Goal: Transaction & Acquisition: Purchase product/service

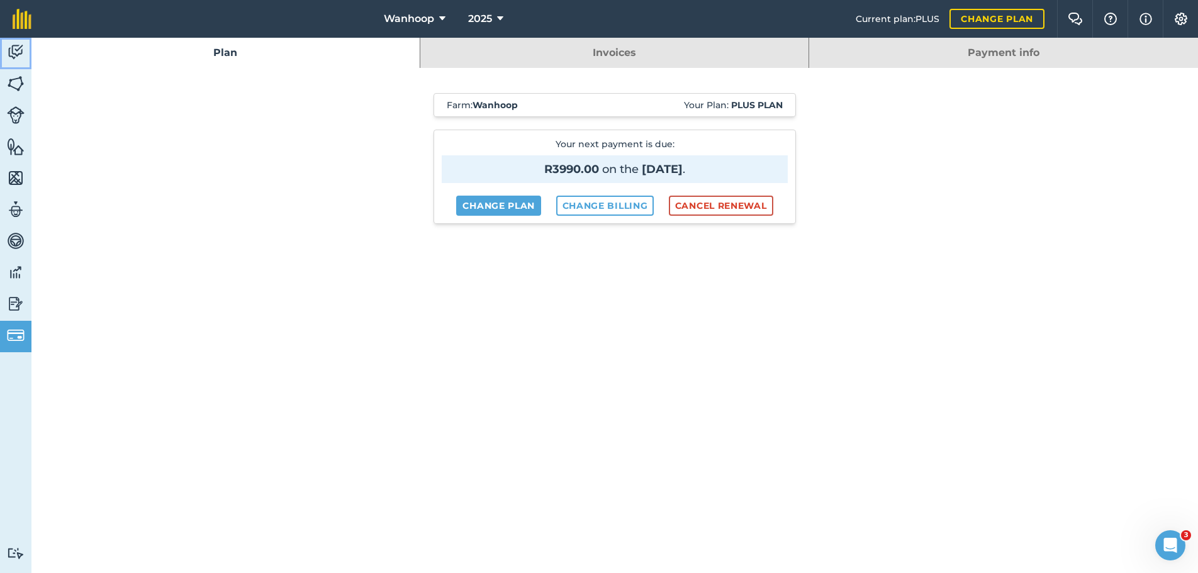
click at [16, 47] on img at bounding box center [16, 52] width 18 height 19
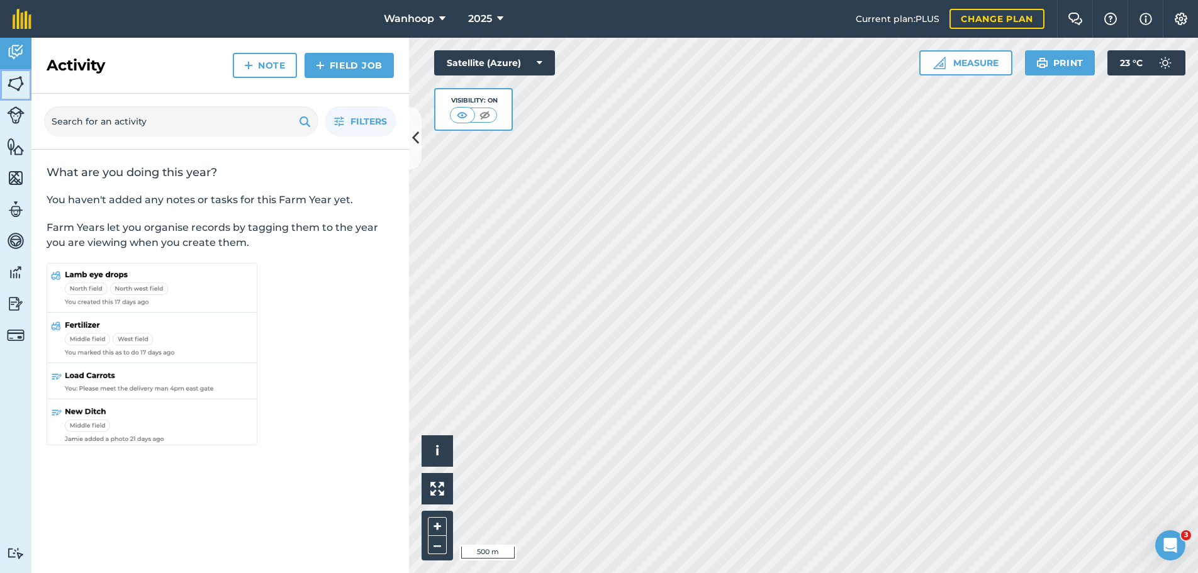
click at [15, 87] on img at bounding box center [16, 83] width 18 height 19
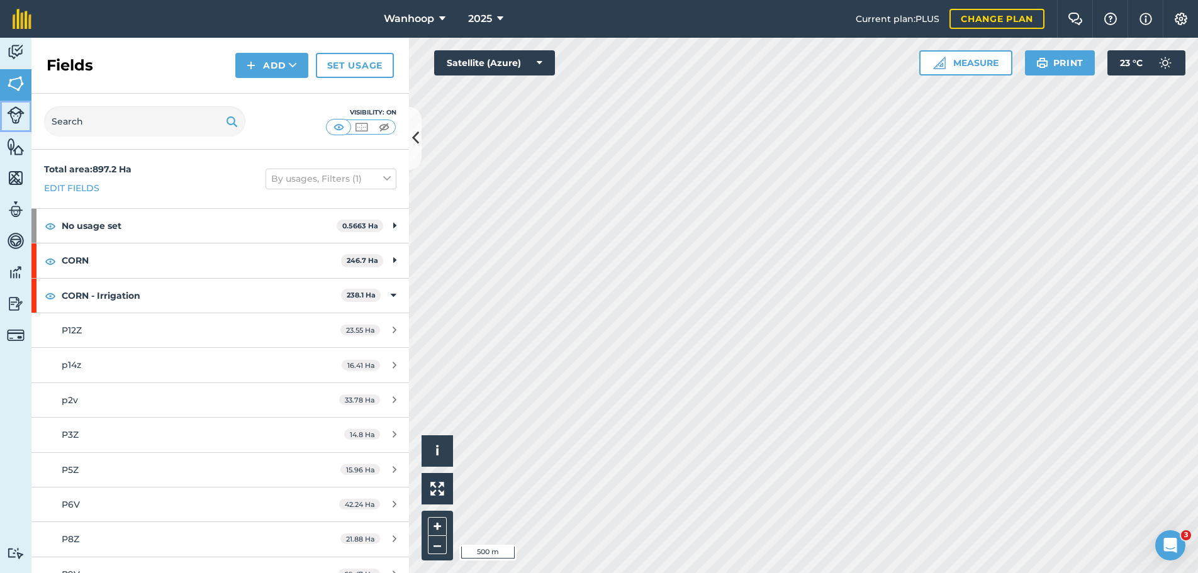
click at [14, 113] on img at bounding box center [16, 115] width 18 height 18
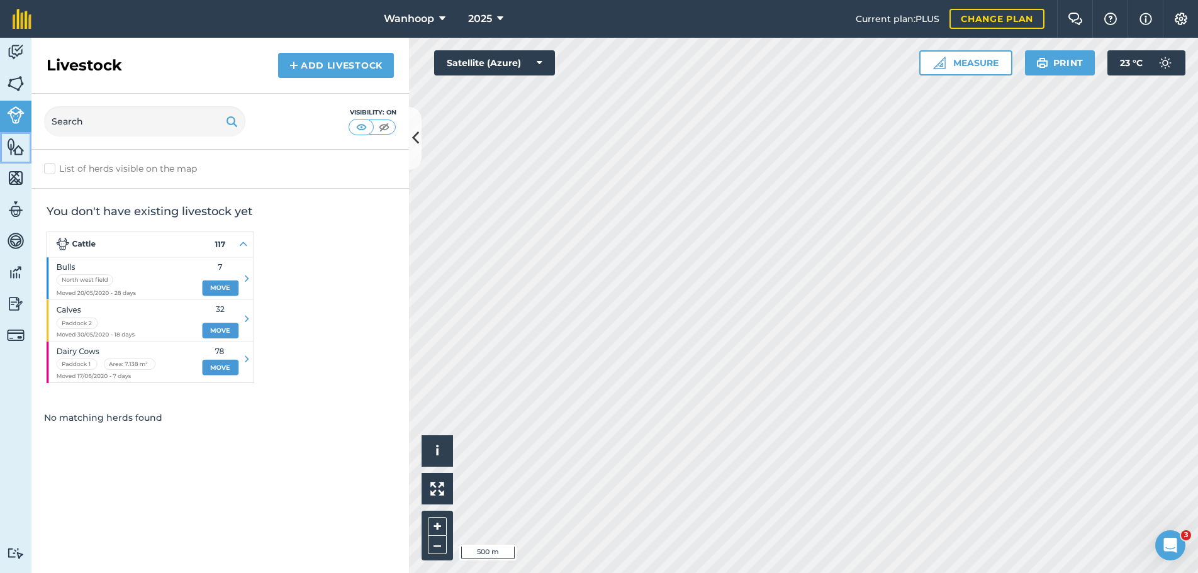
click at [15, 154] on img at bounding box center [16, 146] width 18 height 19
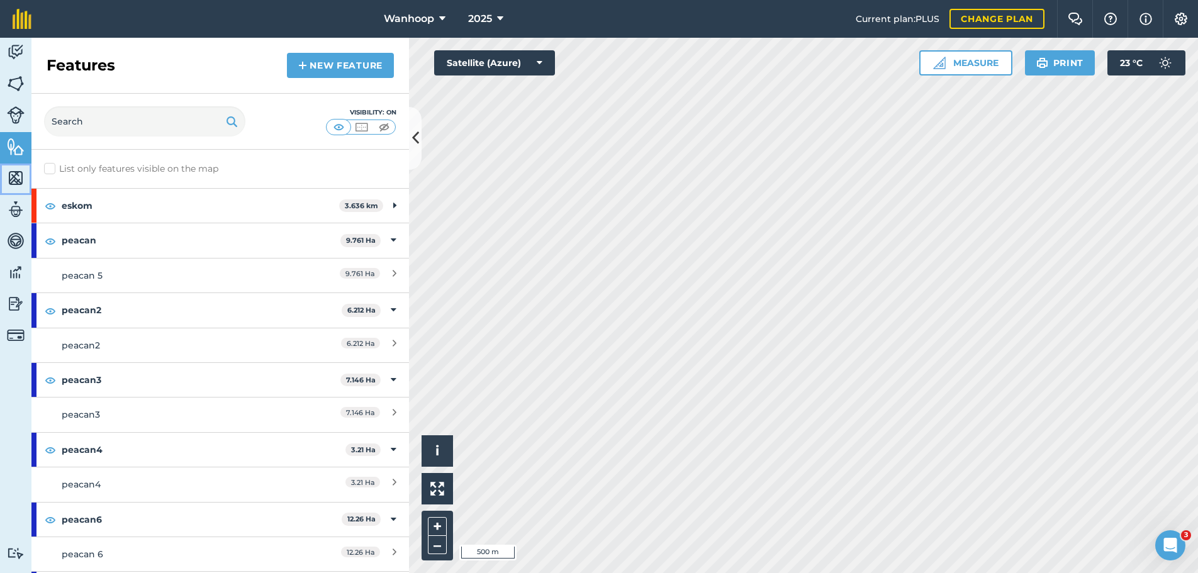
click at [14, 180] on img at bounding box center [16, 178] width 18 height 19
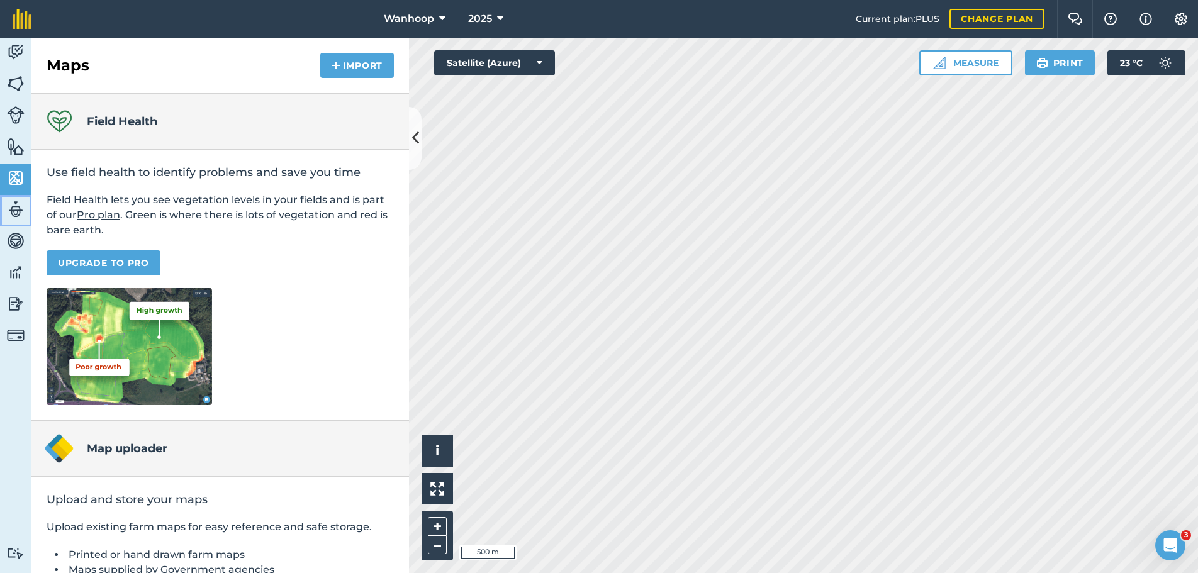
click at [15, 213] on img at bounding box center [16, 209] width 18 height 19
select select "MEMBER"
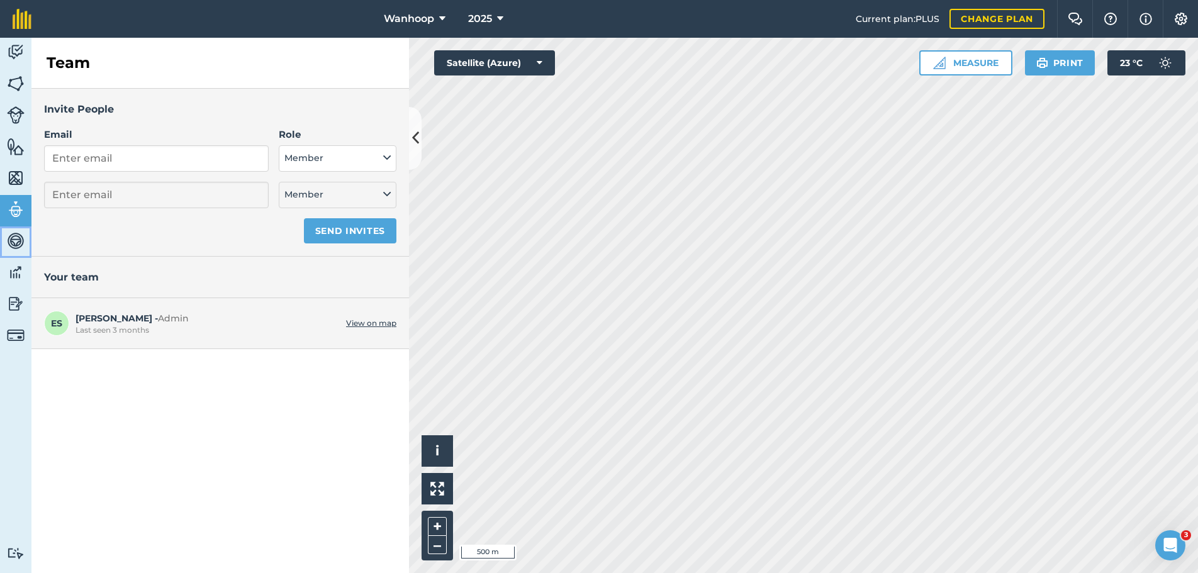
click at [14, 239] on img at bounding box center [16, 241] width 18 height 19
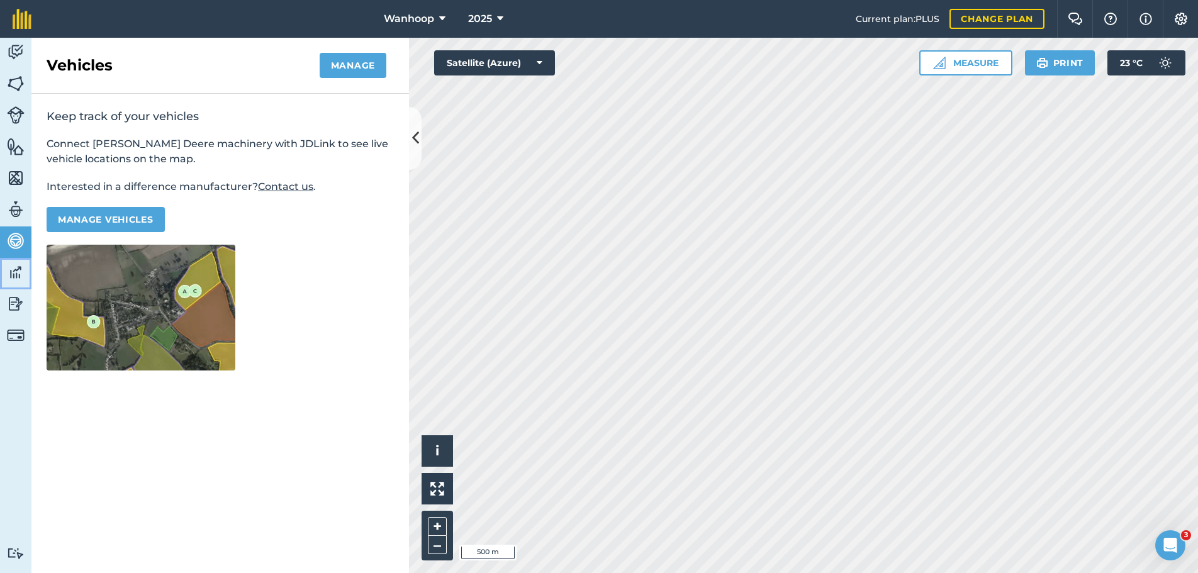
click at [14, 271] on img at bounding box center [16, 272] width 18 height 19
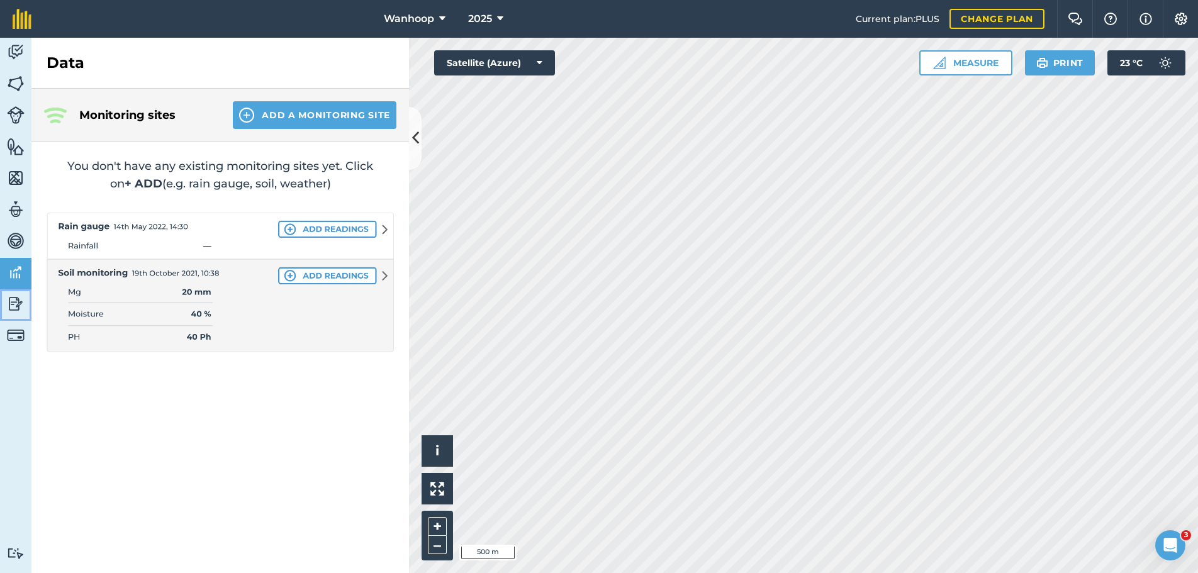
click at [18, 300] on img at bounding box center [16, 303] width 18 height 19
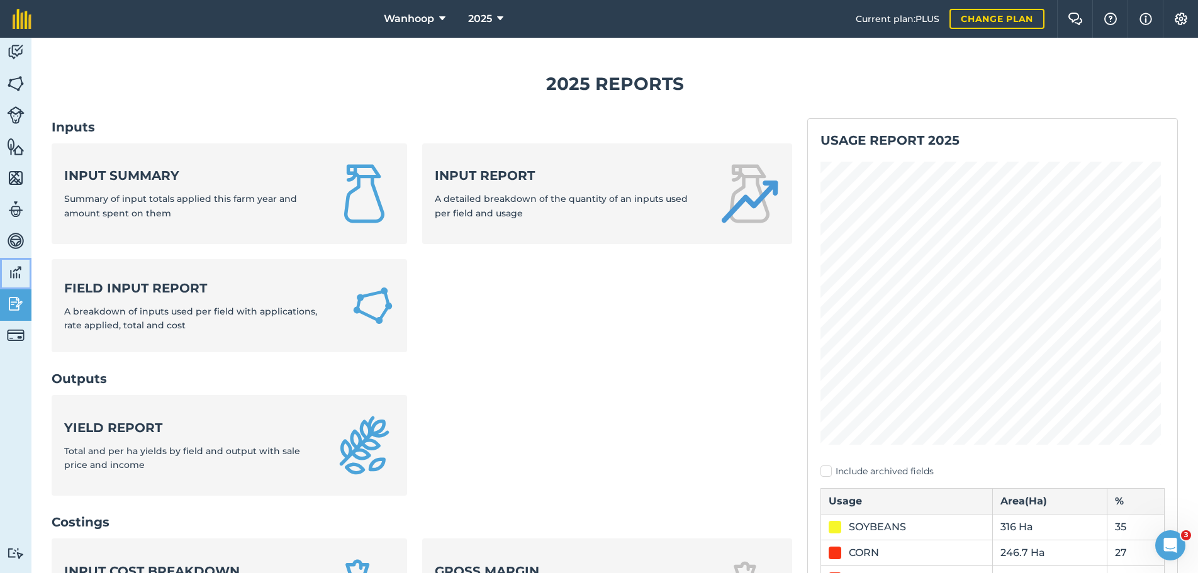
click at [17, 272] on img at bounding box center [16, 272] width 18 height 19
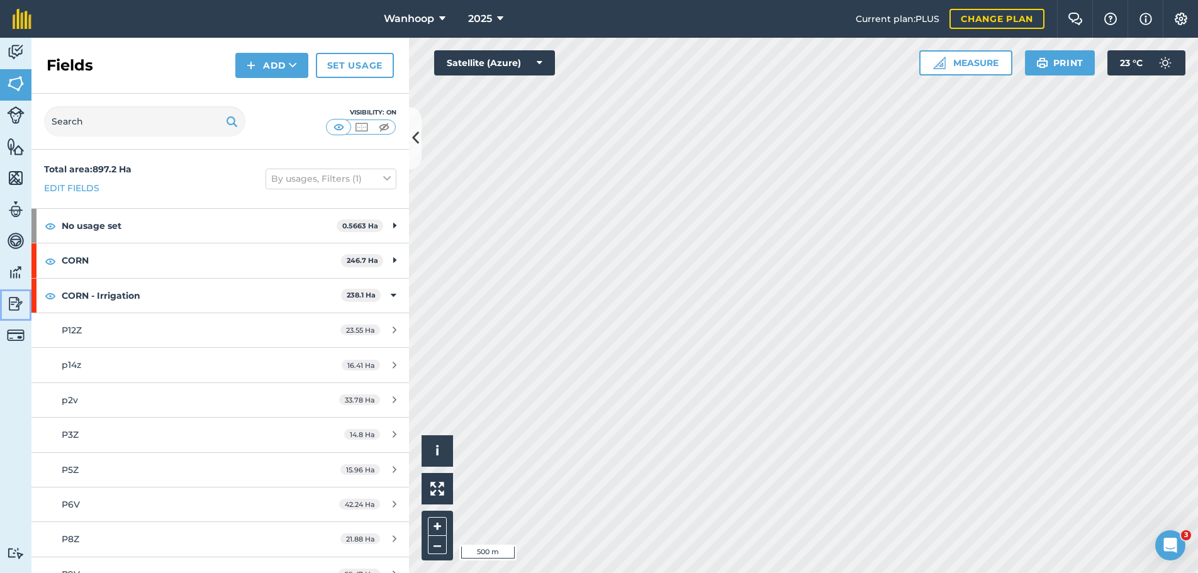
click at [14, 305] on img at bounding box center [16, 303] width 18 height 19
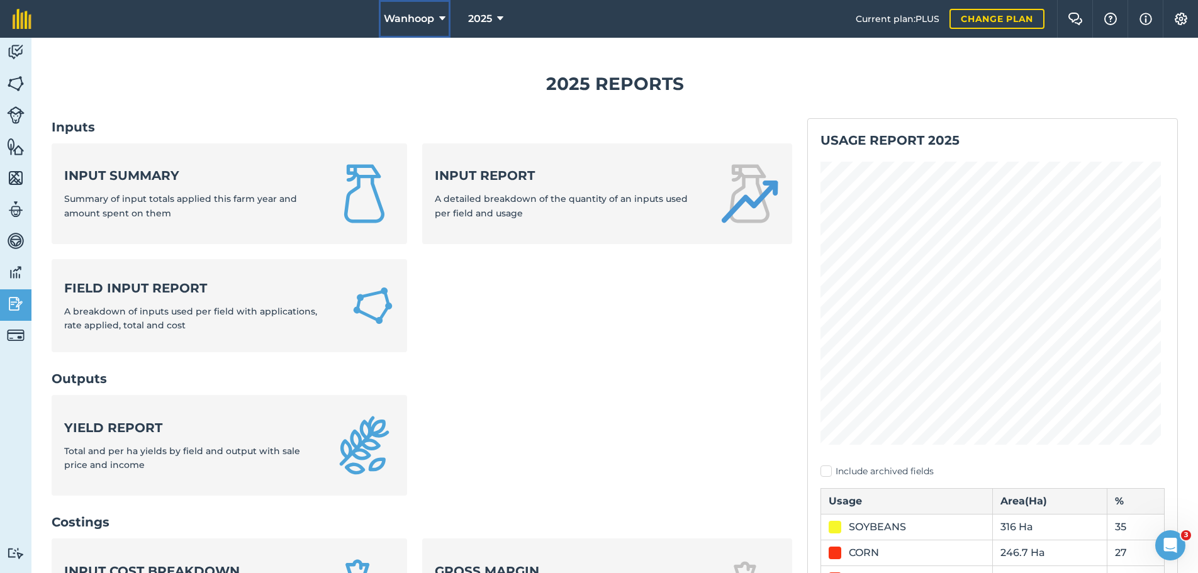
click at [439, 16] on icon at bounding box center [442, 18] width 6 height 15
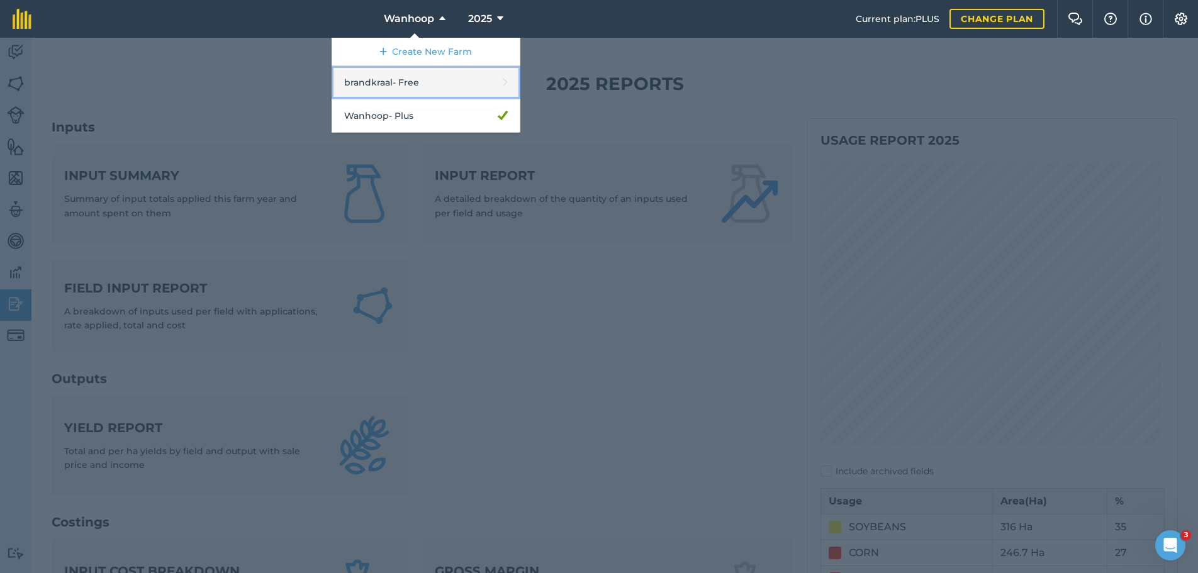
click at [416, 81] on link "brandkraal - Free" at bounding box center [426, 82] width 189 height 33
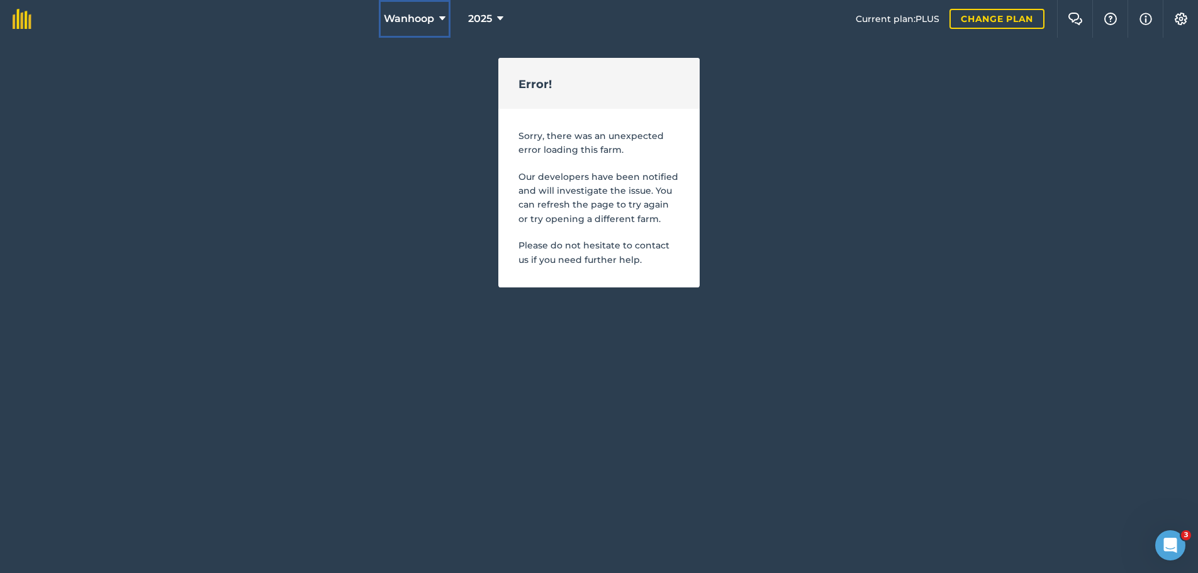
click at [440, 18] on icon at bounding box center [442, 18] width 6 height 15
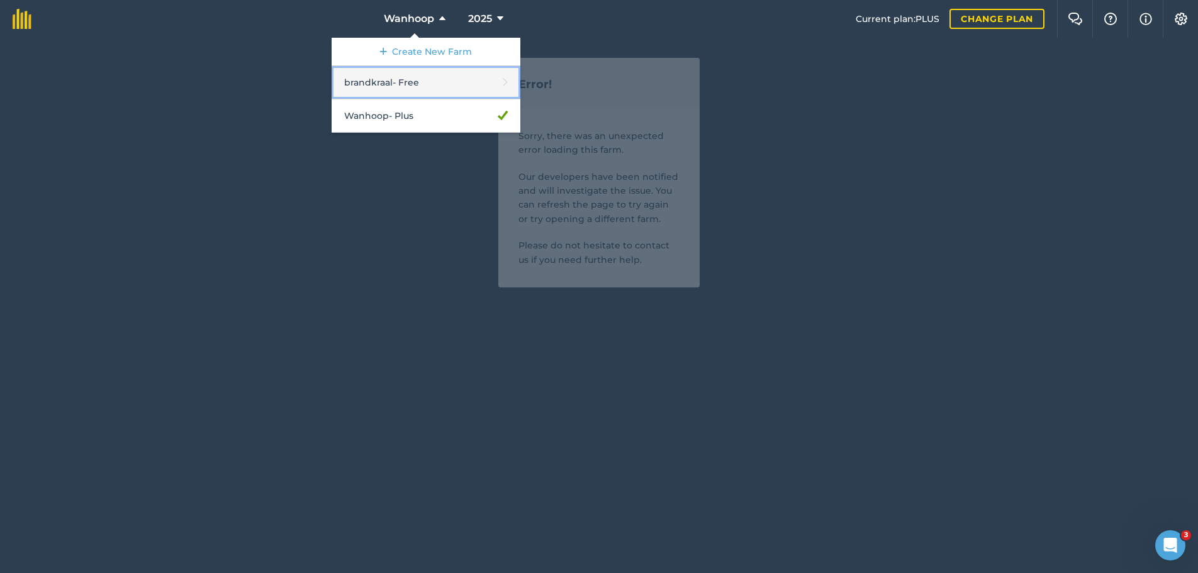
click at [413, 83] on link "brandkraal - Free" at bounding box center [426, 82] width 189 height 33
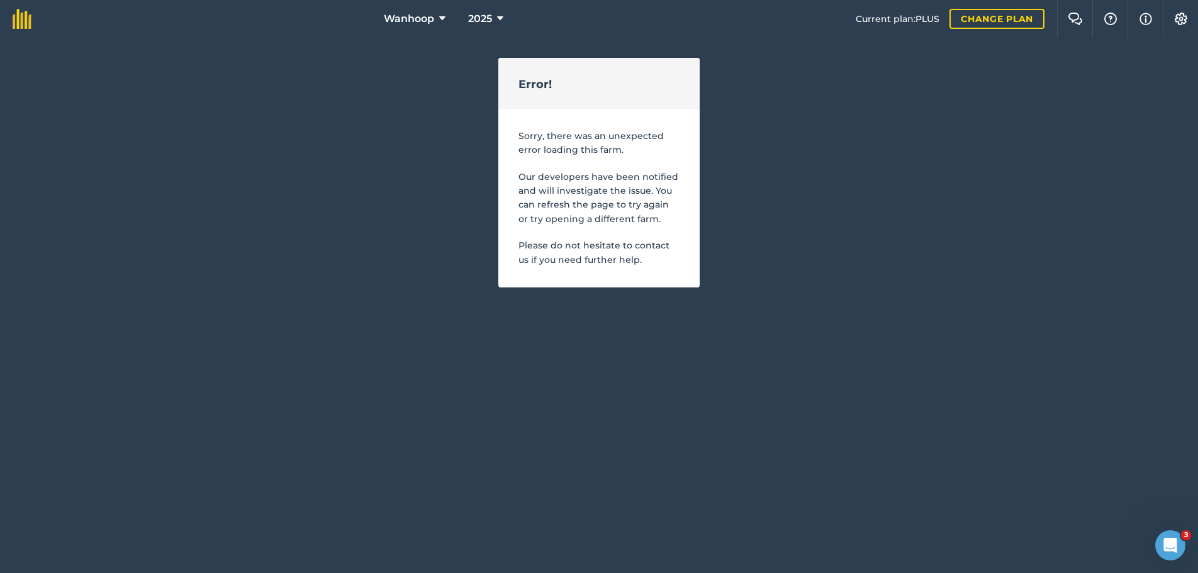
click at [424, 89] on div "Wanhoop 2025 Current plan : PLUS Change plan Farm Chat Help Info Settings Error…" at bounding box center [599, 144] width 1198 height 288
click at [440, 17] on icon at bounding box center [442, 18] width 6 height 15
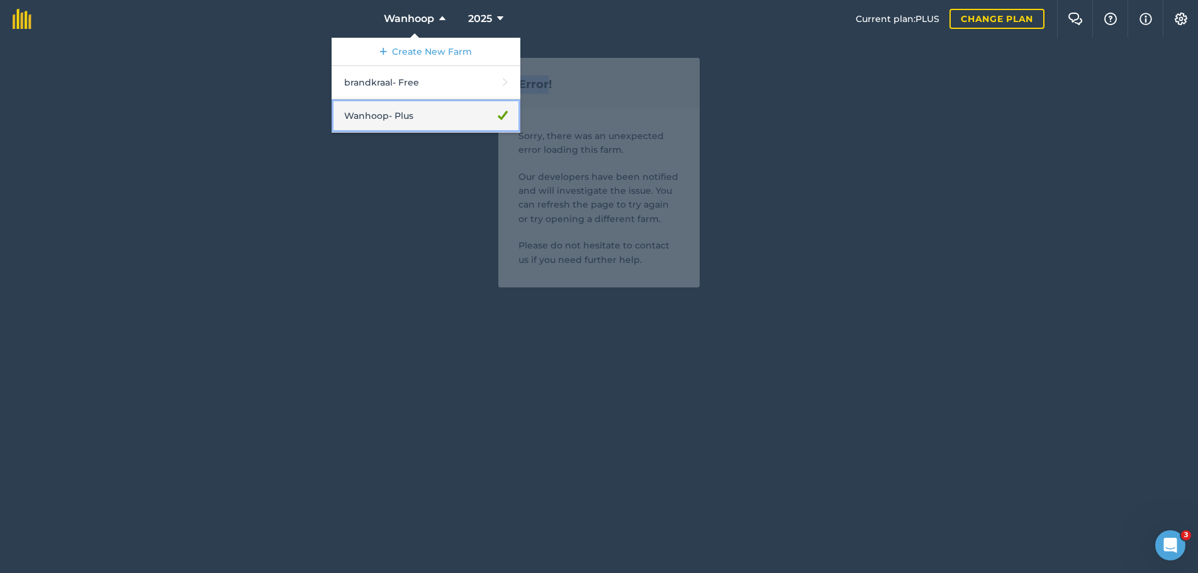
click at [393, 119] on link "Wanhoop - Plus" at bounding box center [426, 115] width 189 height 33
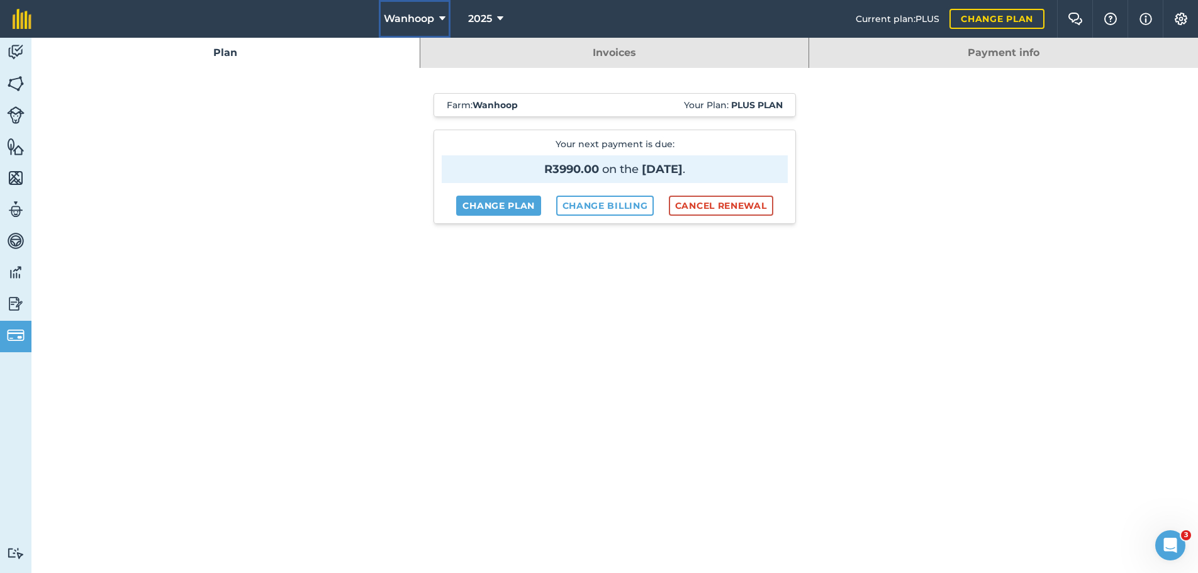
click at [442, 15] on icon at bounding box center [442, 18] width 6 height 15
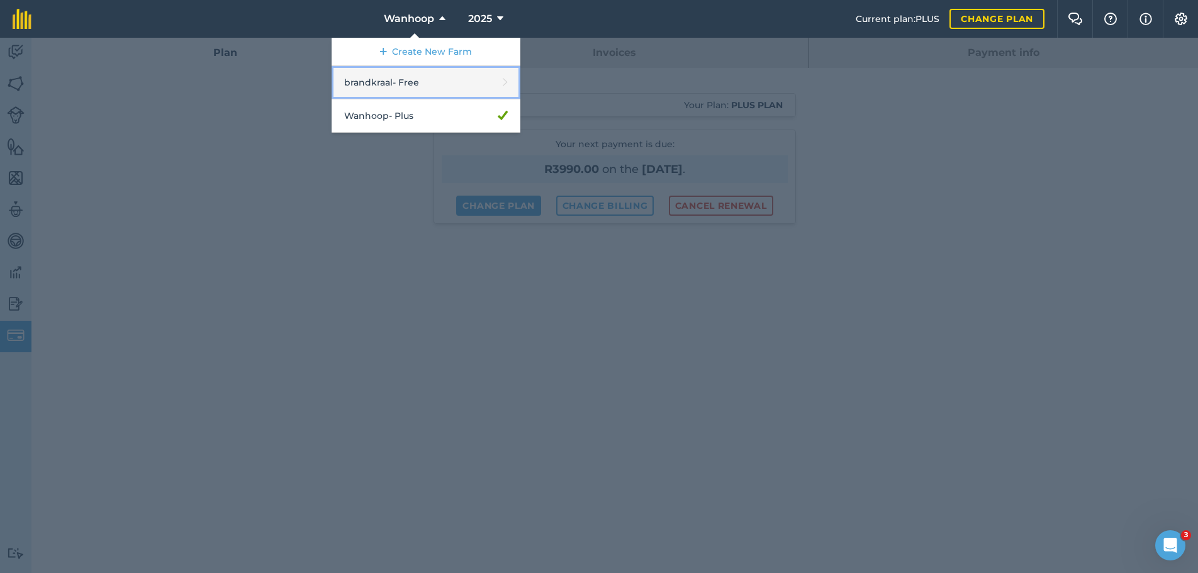
click at [381, 82] on link "brandkraal - Free" at bounding box center [426, 82] width 189 height 33
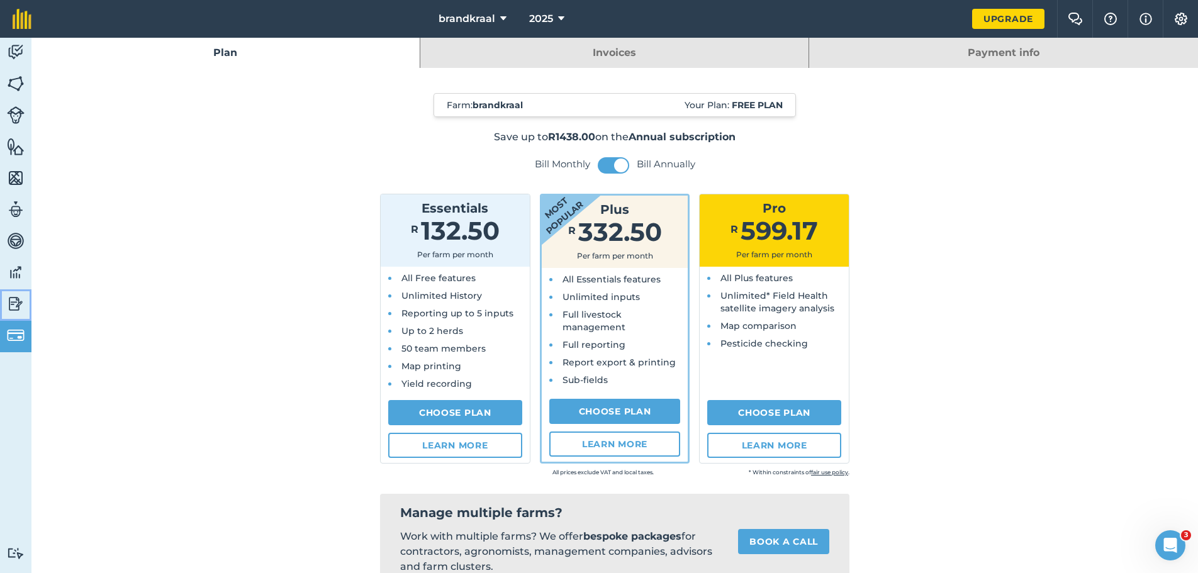
click at [14, 306] on img at bounding box center [16, 303] width 18 height 19
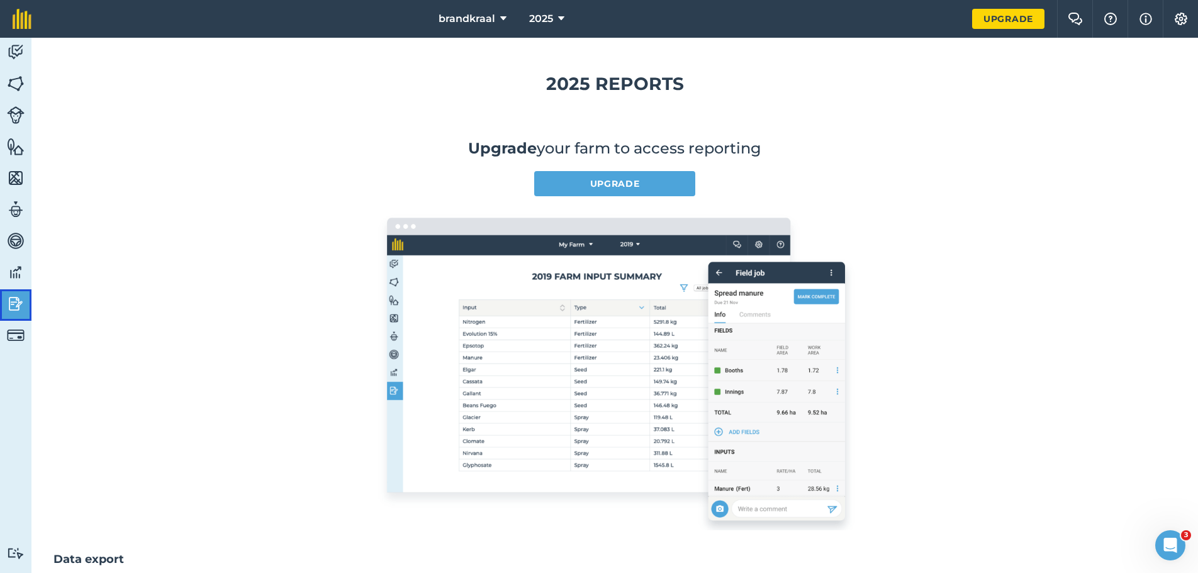
click at [14, 306] on img at bounding box center [16, 303] width 18 height 19
click at [17, 271] on img at bounding box center [16, 272] width 18 height 19
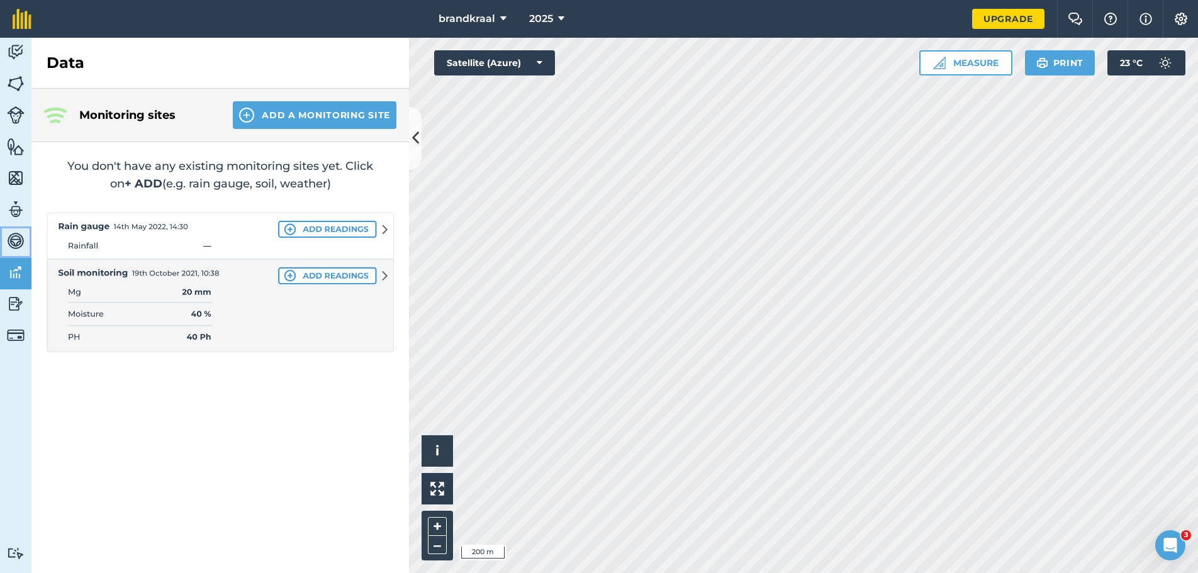
click at [12, 243] on img at bounding box center [16, 241] width 18 height 19
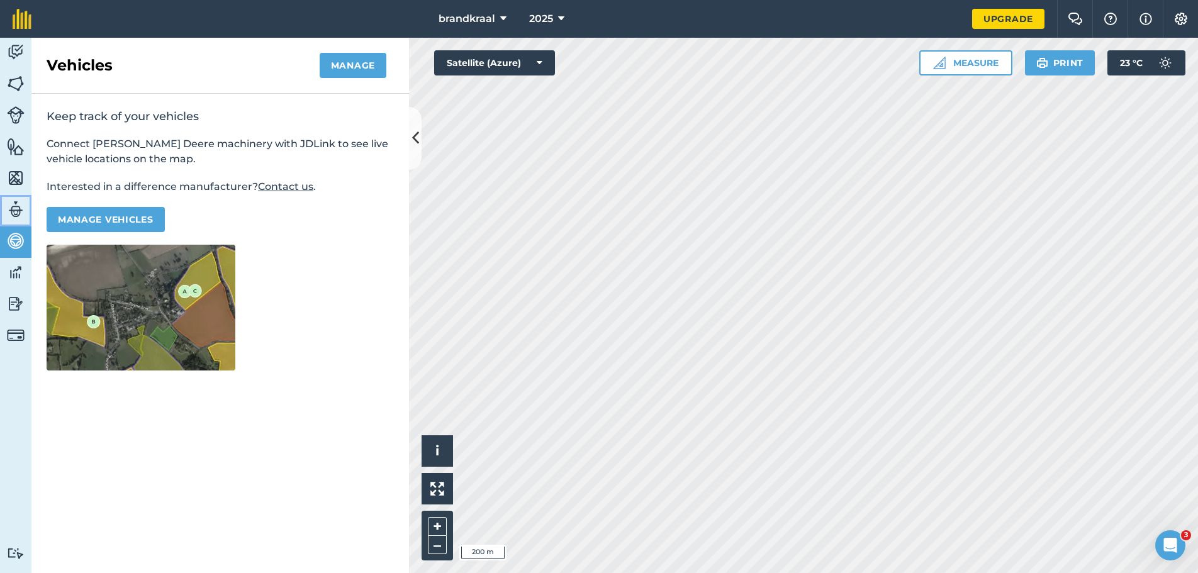
click at [15, 213] on img at bounding box center [16, 209] width 18 height 19
select select "MEMBER"
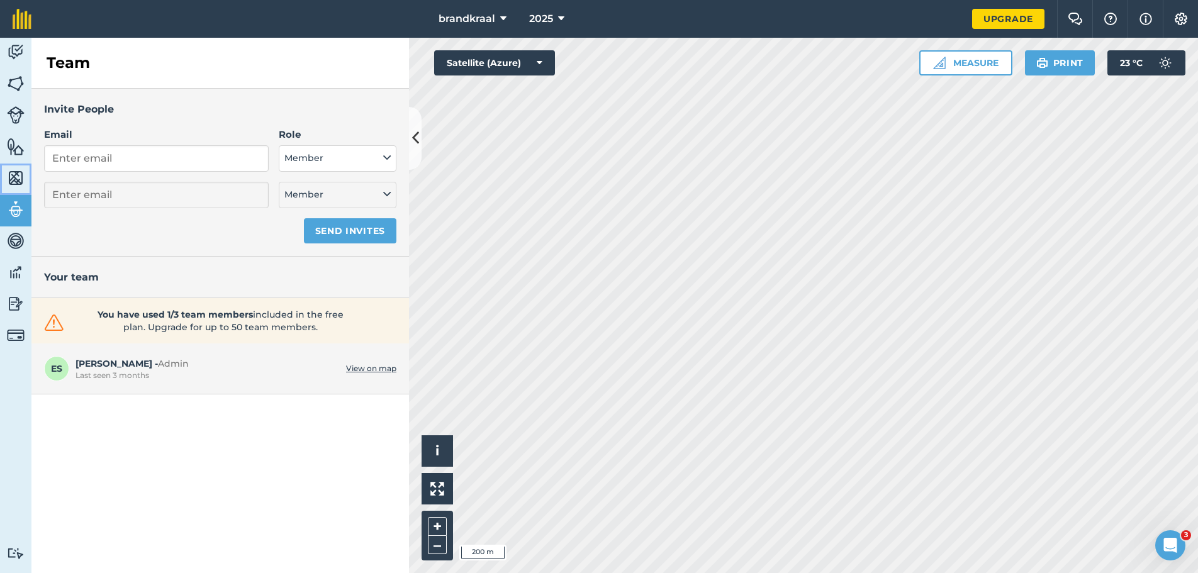
click at [19, 179] on img at bounding box center [16, 178] width 18 height 19
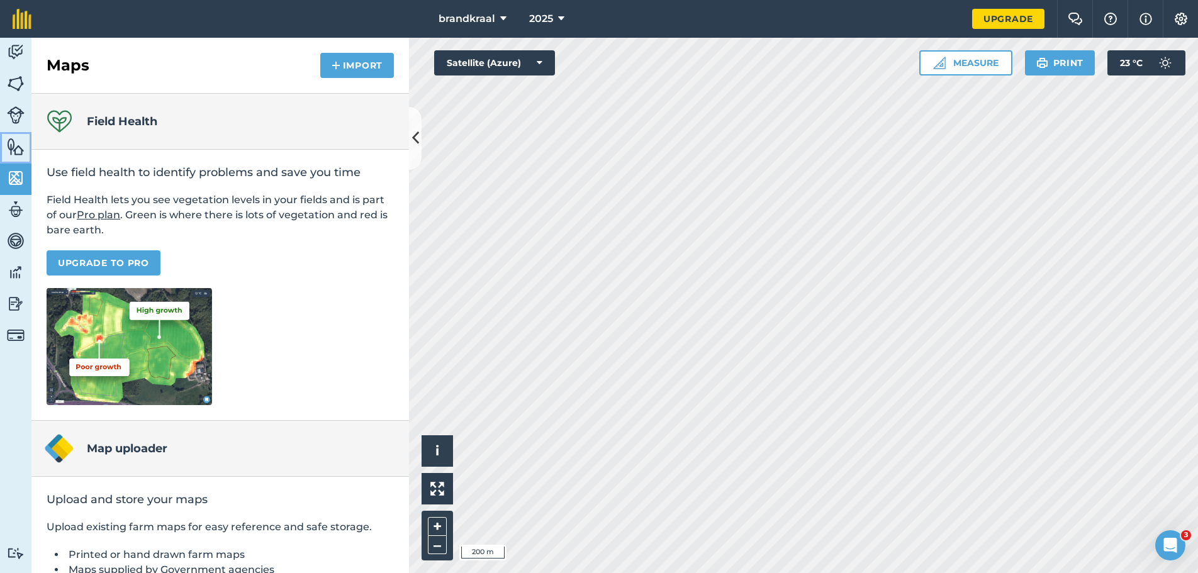
click at [23, 148] on img at bounding box center [16, 146] width 18 height 19
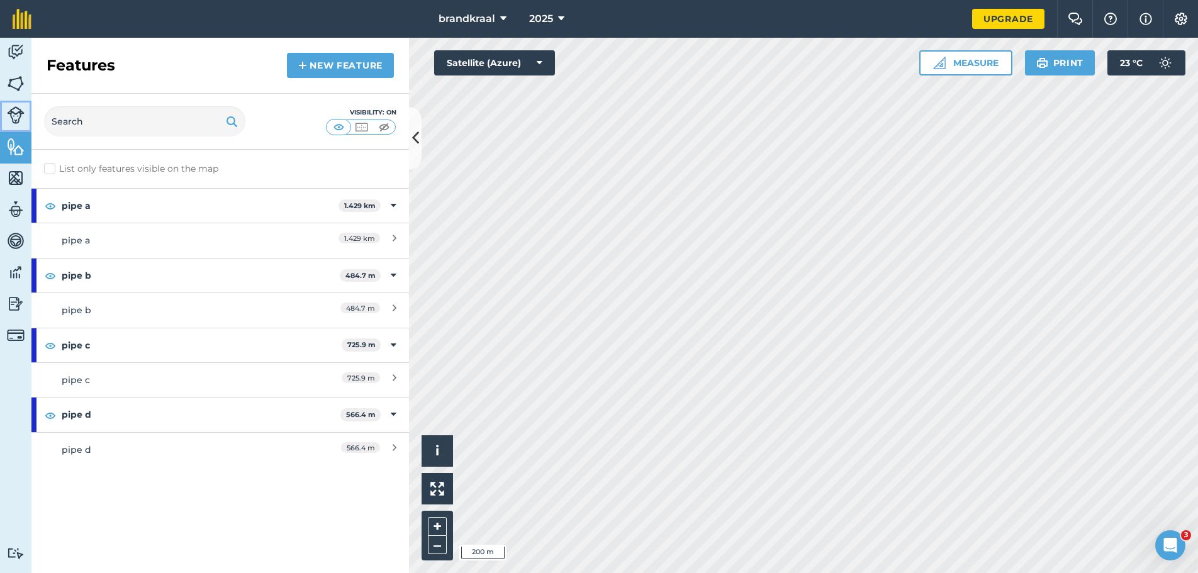
click at [12, 116] on img at bounding box center [16, 115] width 18 height 18
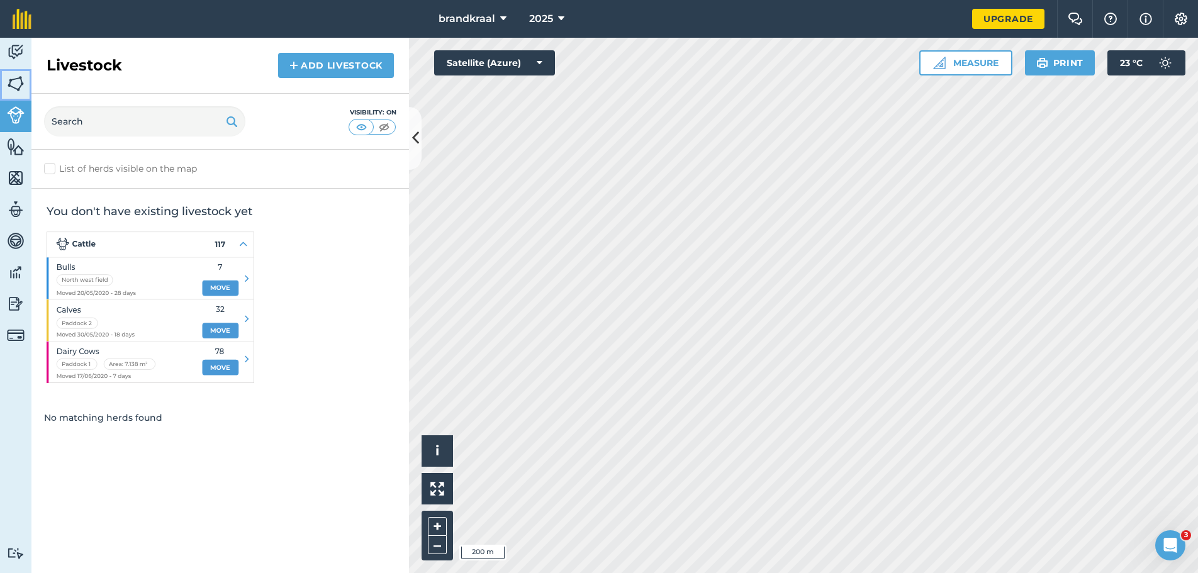
click at [16, 85] on img at bounding box center [16, 83] width 18 height 19
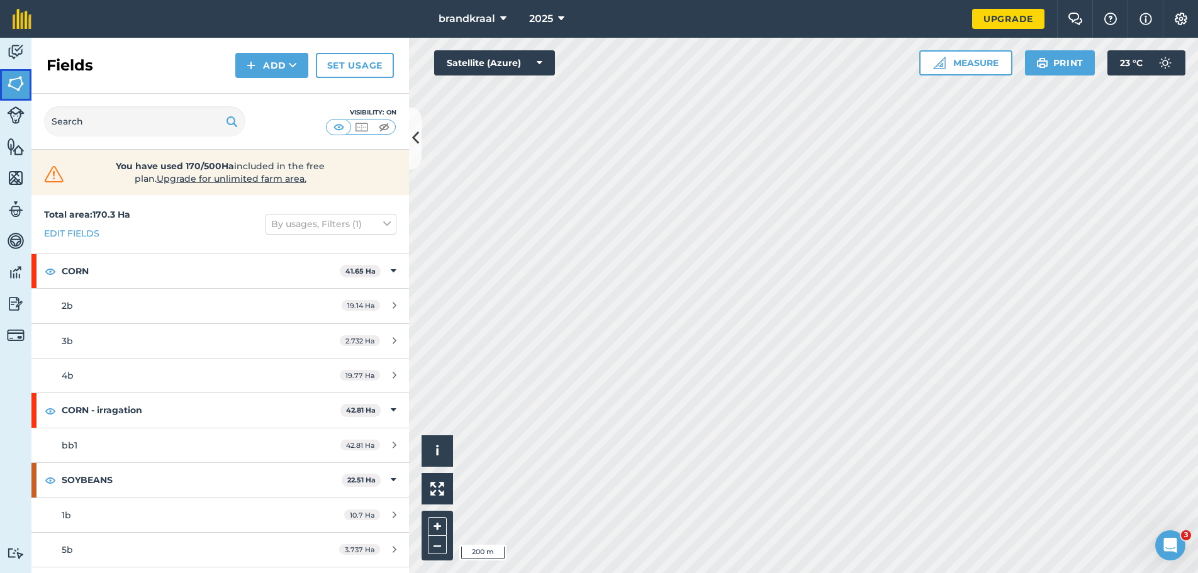
scroll to position [63, 0]
click at [504, 16] on icon at bounding box center [503, 18] width 6 height 15
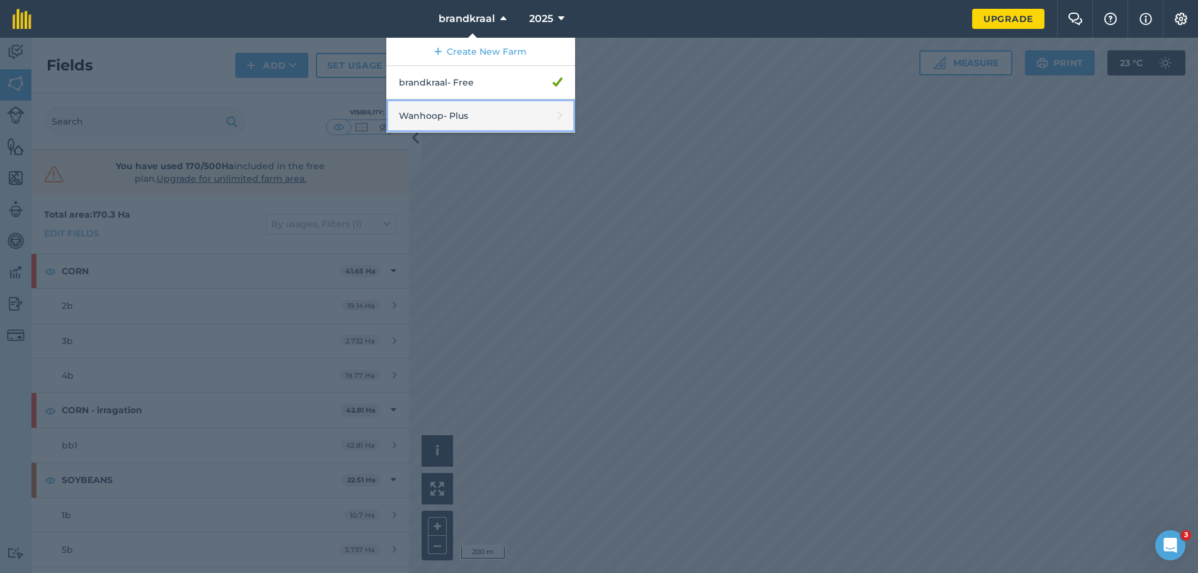
click at [455, 111] on link "Wanhoop - Plus" at bounding box center [480, 115] width 189 height 33
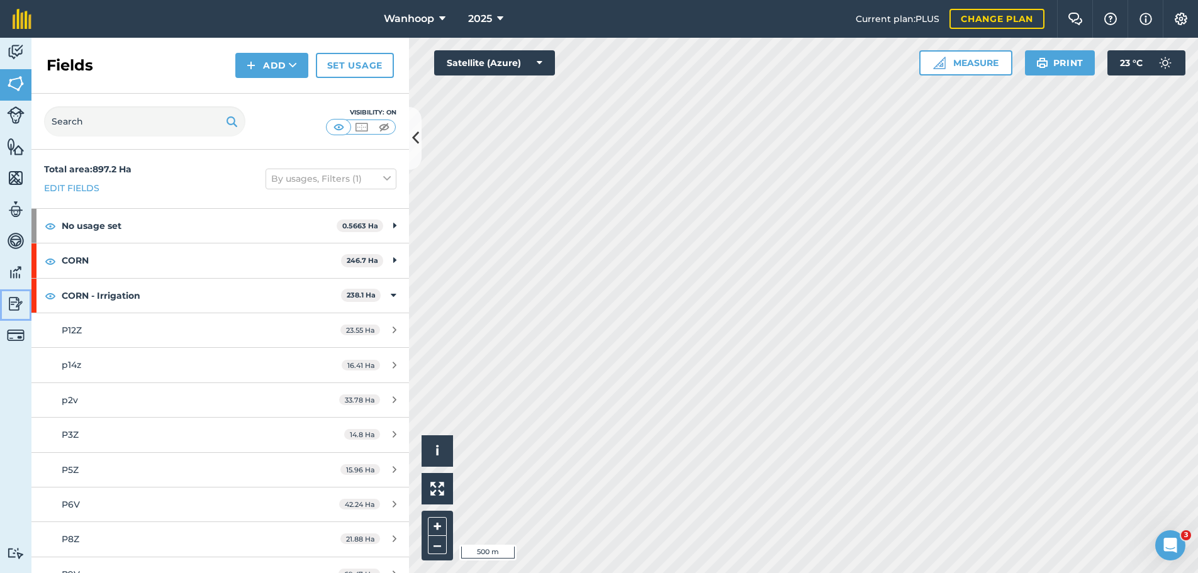
click at [13, 307] on img at bounding box center [16, 303] width 18 height 19
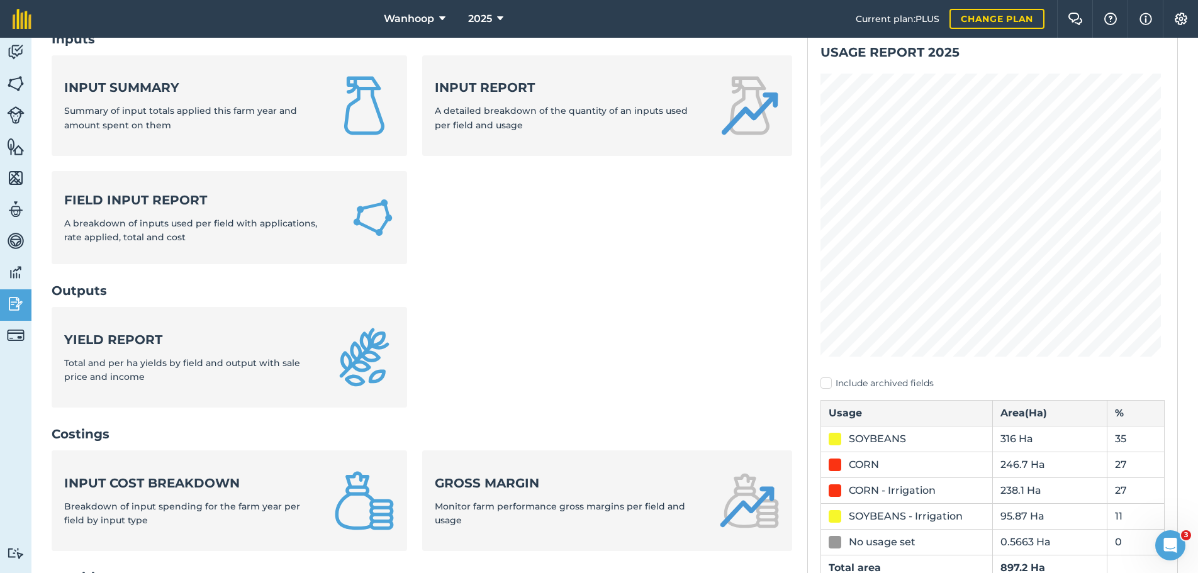
scroll to position [126, 0]
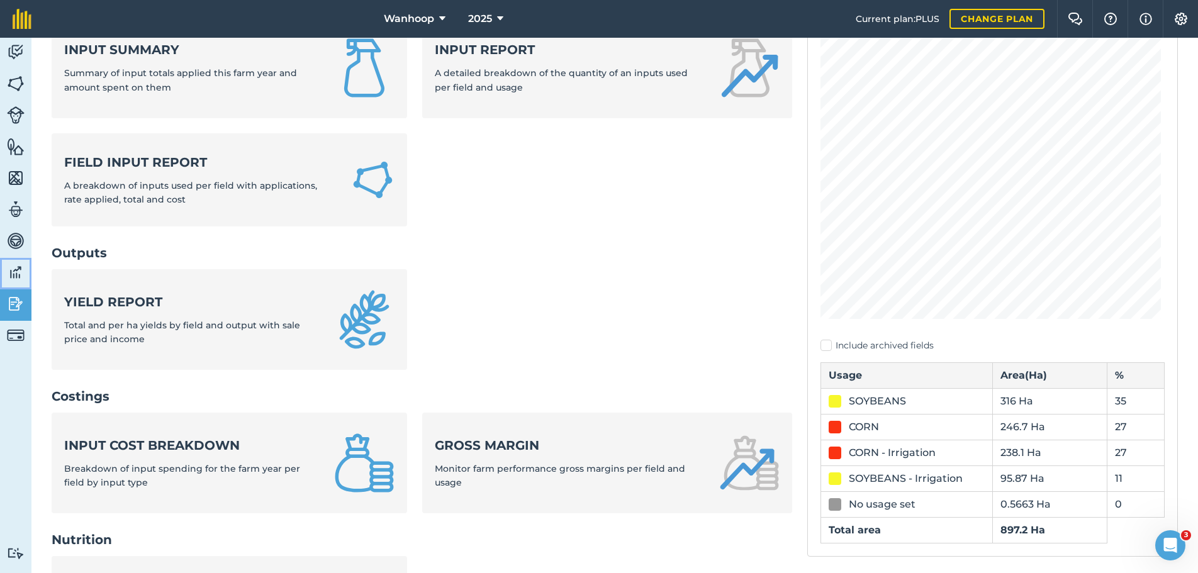
click at [12, 276] on img at bounding box center [16, 272] width 18 height 19
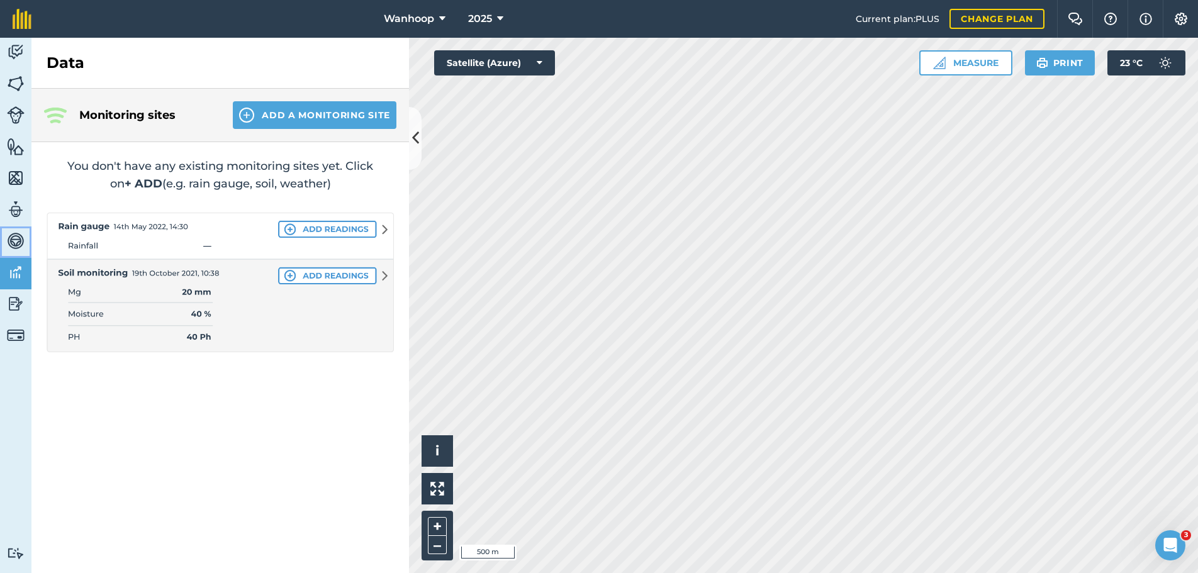
click at [13, 239] on img at bounding box center [16, 241] width 18 height 19
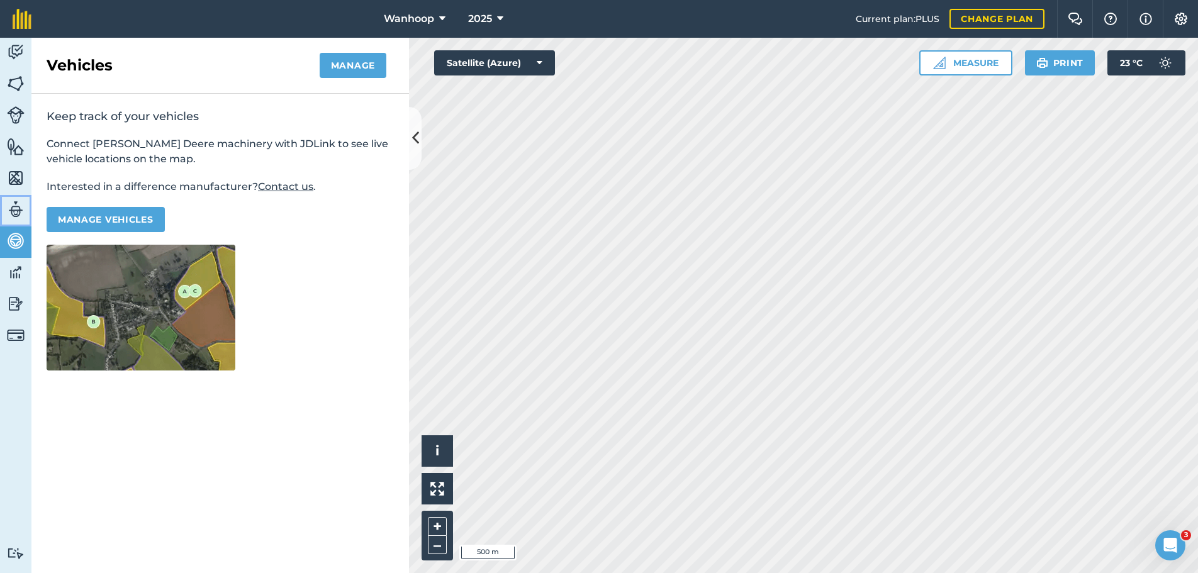
click at [16, 210] on img at bounding box center [16, 209] width 18 height 19
select select "MEMBER"
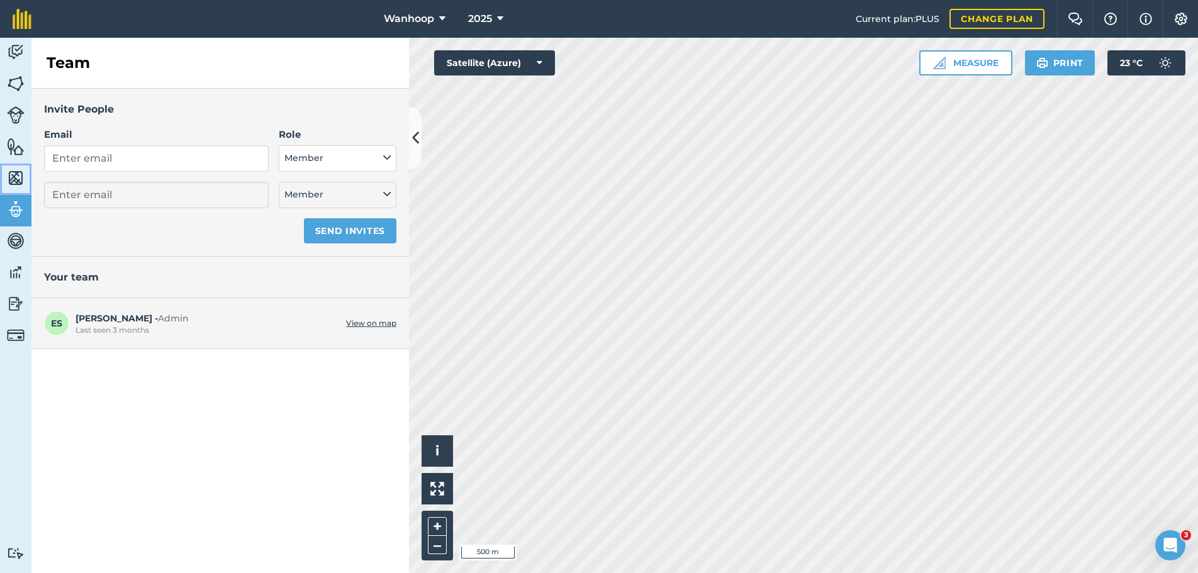
click at [16, 178] on img at bounding box center [16, 178] width 18 height 19
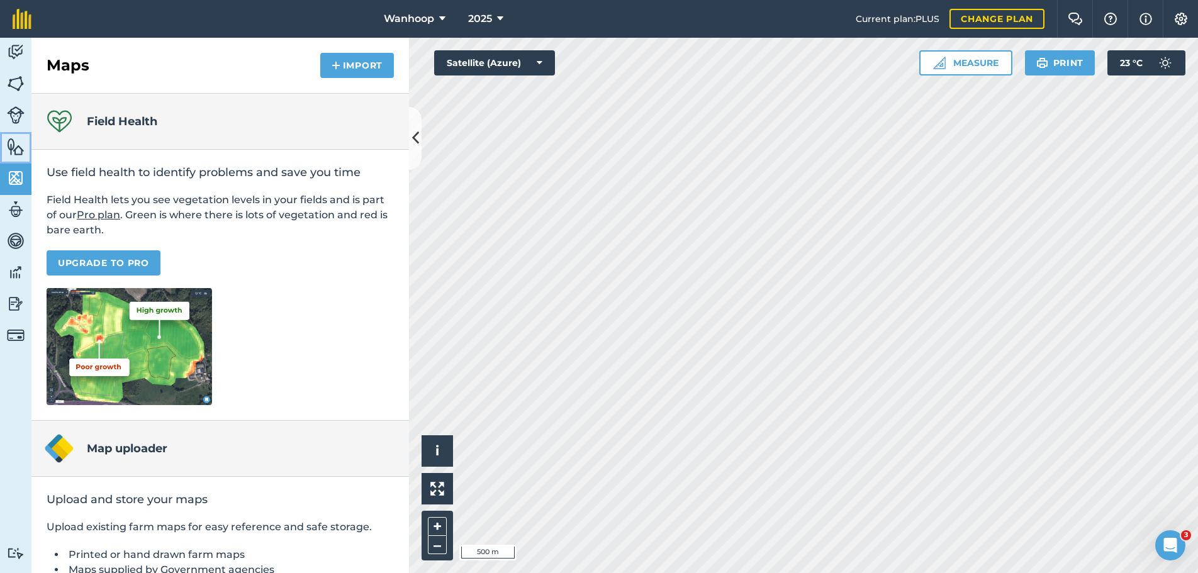
click at [17, 152] on img at bounding box center [16, 146] width 18 height 19
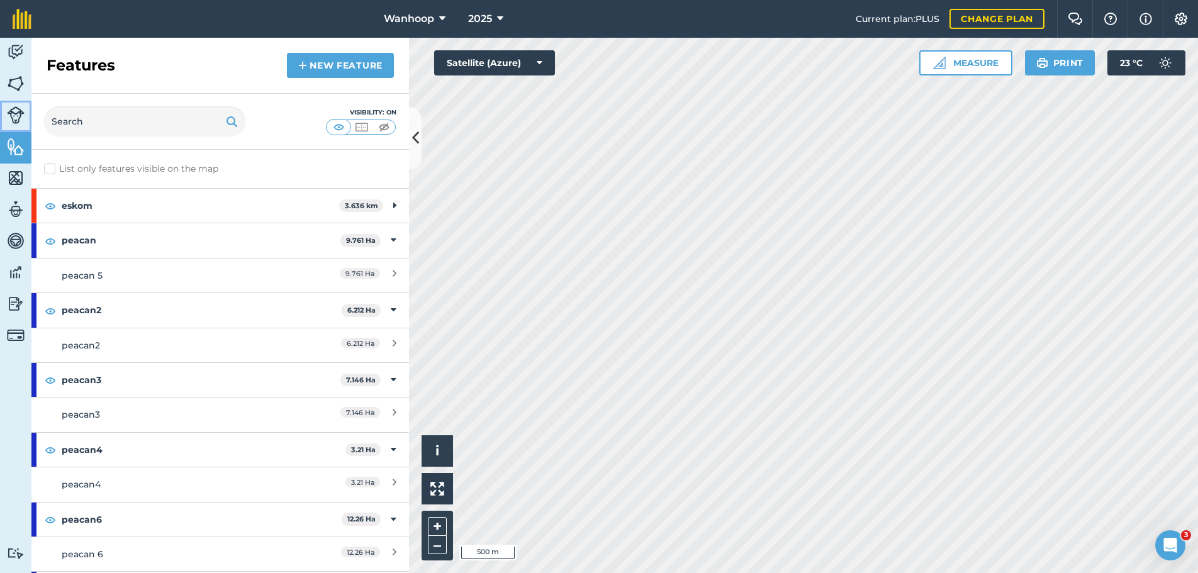
click at [13, 114] on img at bounding box center [16, 115] width 18 height 18
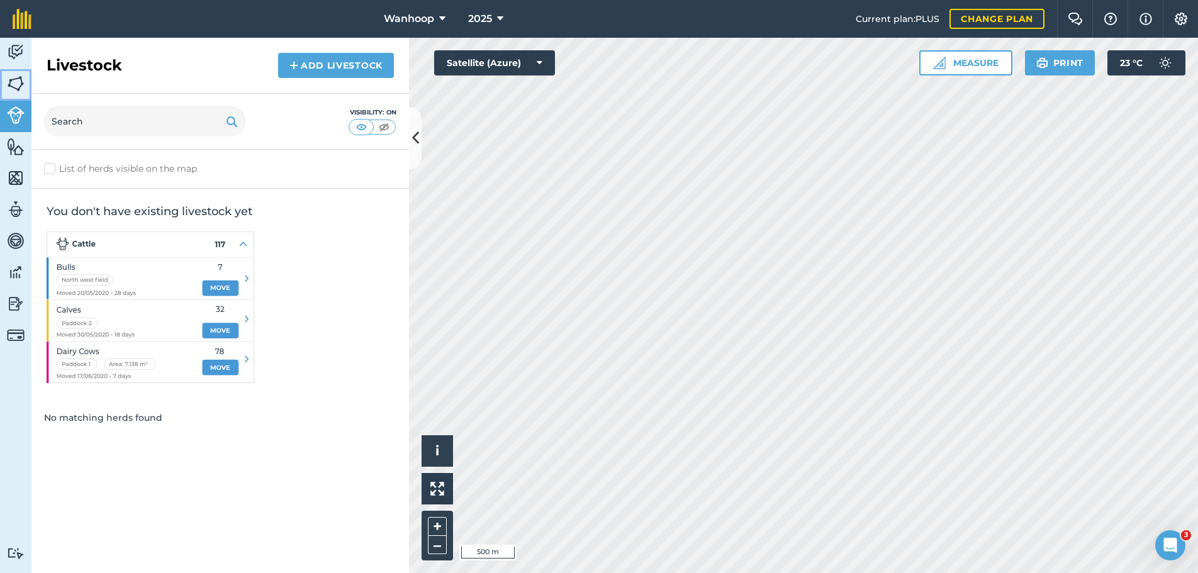
click at [17, 83] on img at bounding box center [16, 83] width 18 height 19
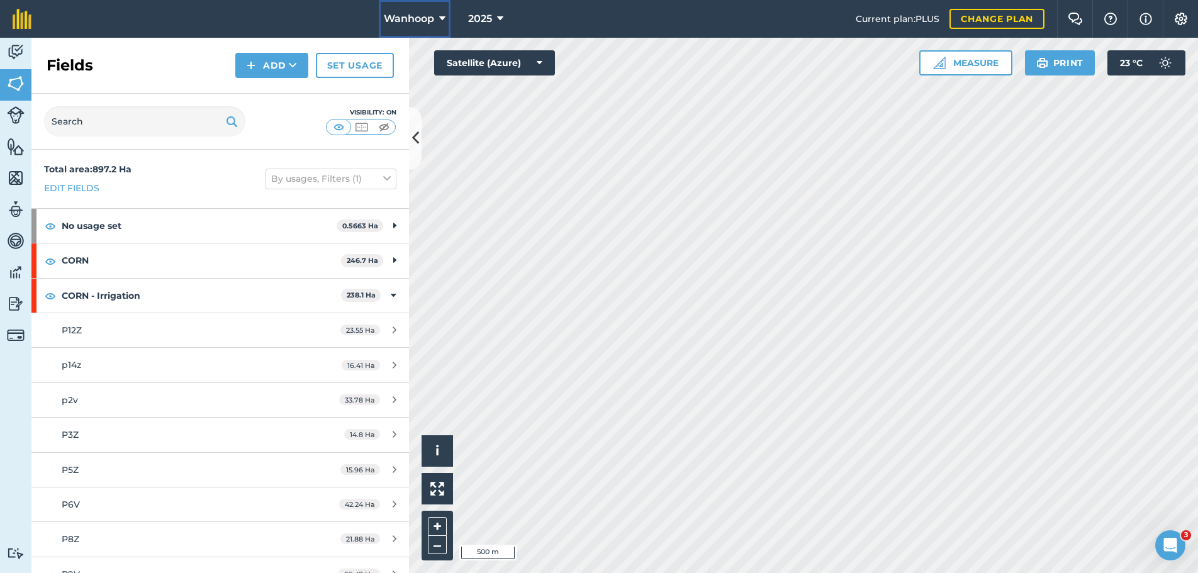
click at [440, 16] on icon at bounding box center [442, 18] width 6 height 15
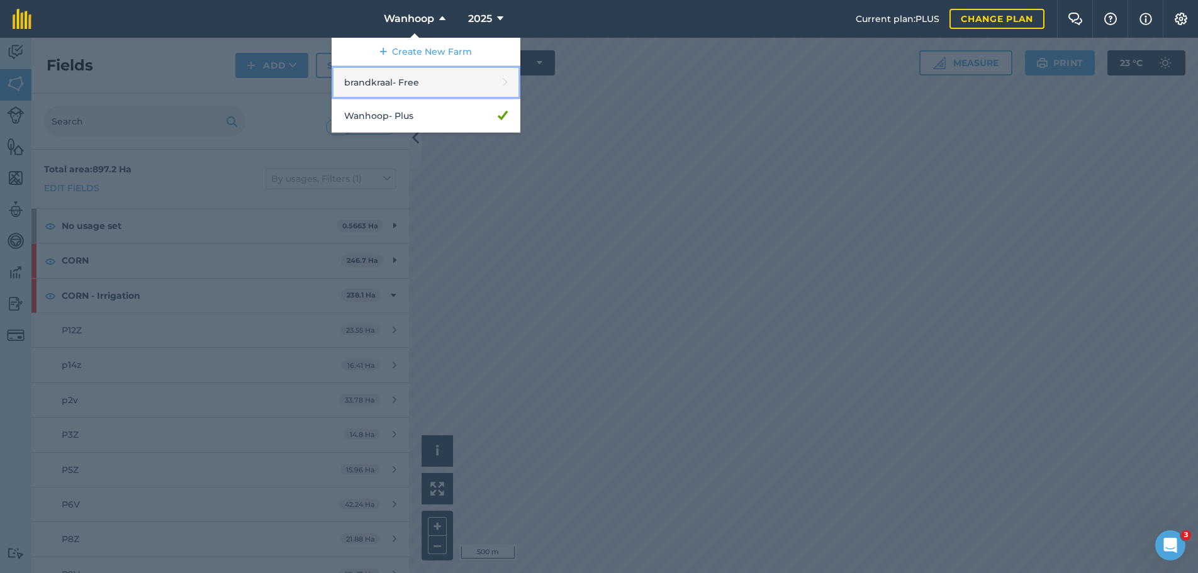
click at [421, 82] on link "brandkraal - Free" at bounding box center [426, 82] width 189 height 33
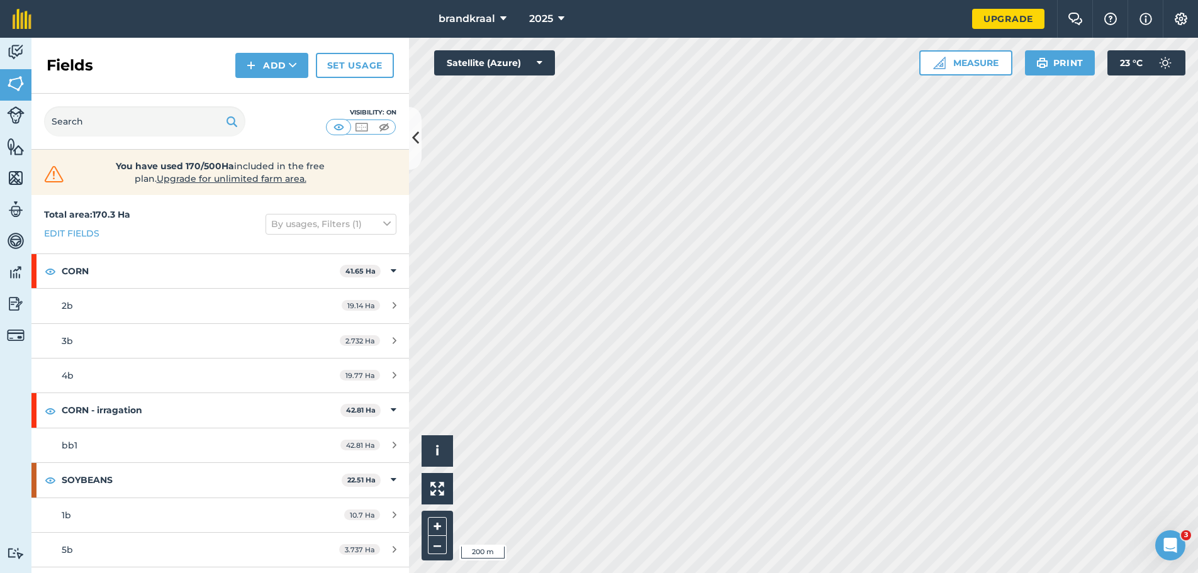
scroll to position [168, 0]
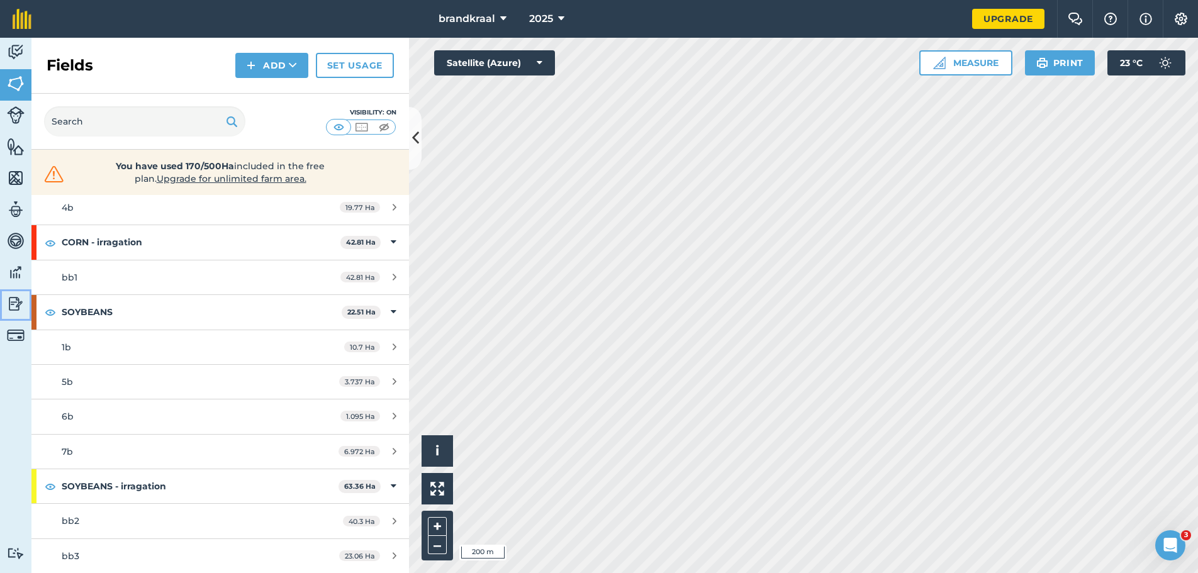
click at [15, 305] on img at bounding box center [16, 303] width 18 height 19
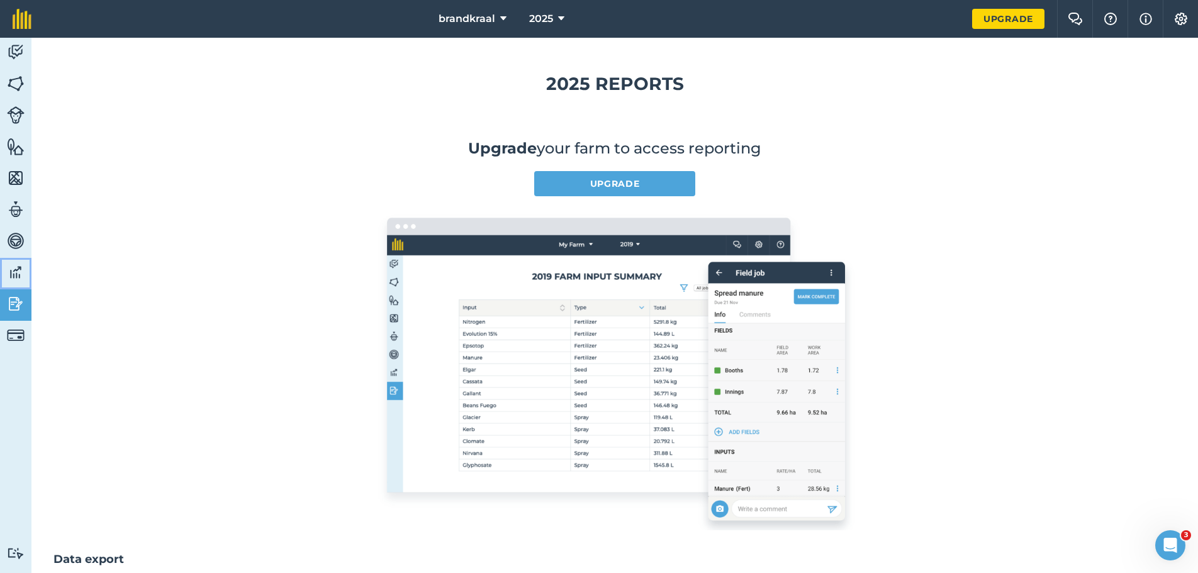
click at [12, 273] on img at bounding box center [16, 272] width 18 height 19
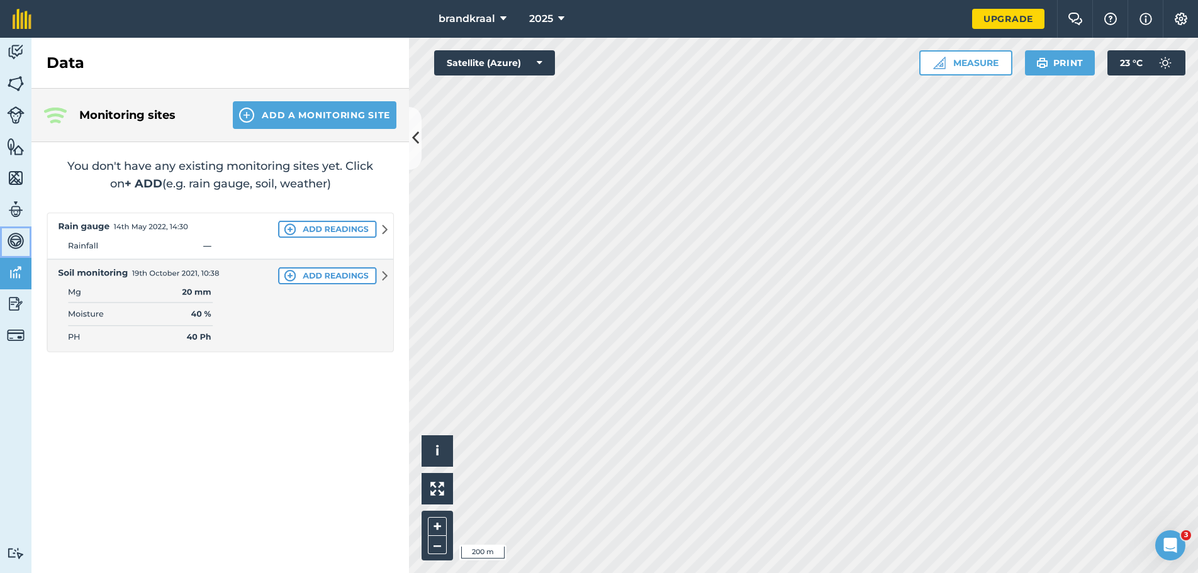
click at [14, 243] on img at bounding box center [16, 241] width 18 height 19
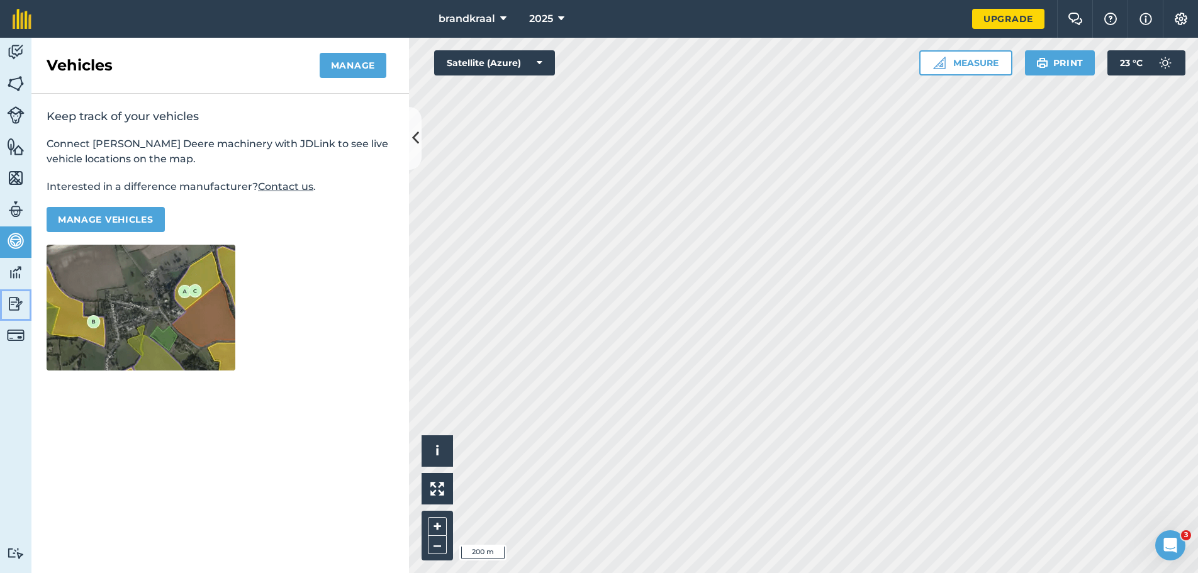
click at [14, 303] on img at bounding box center [16, 303] width 18 height 19
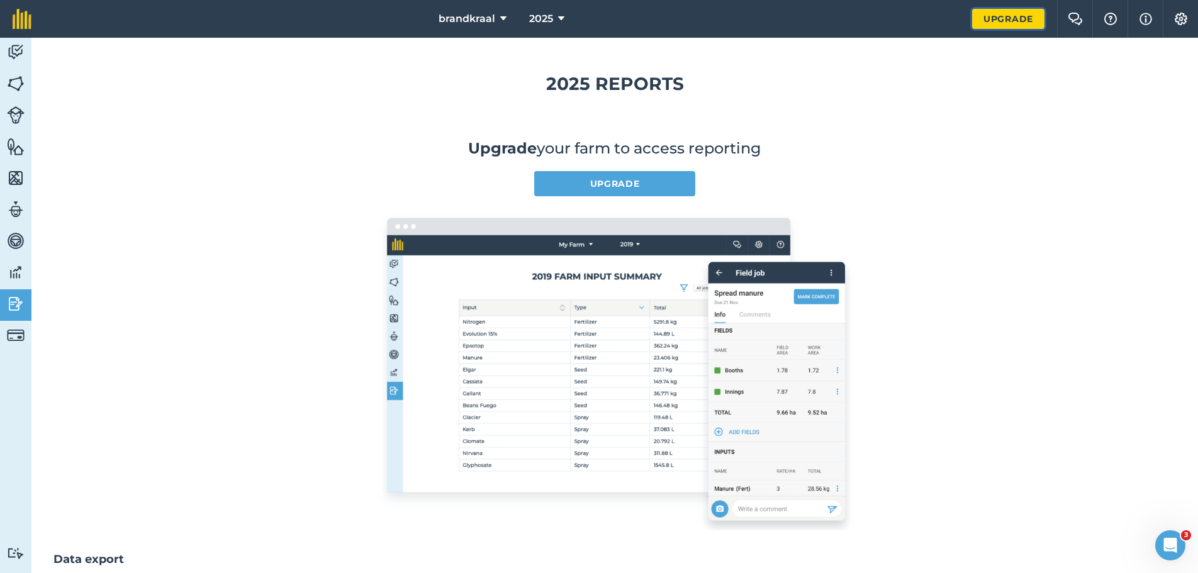
click at [1009, 20] on link "Upgrade" at bounding box center [1008, 19] width 72 height 20
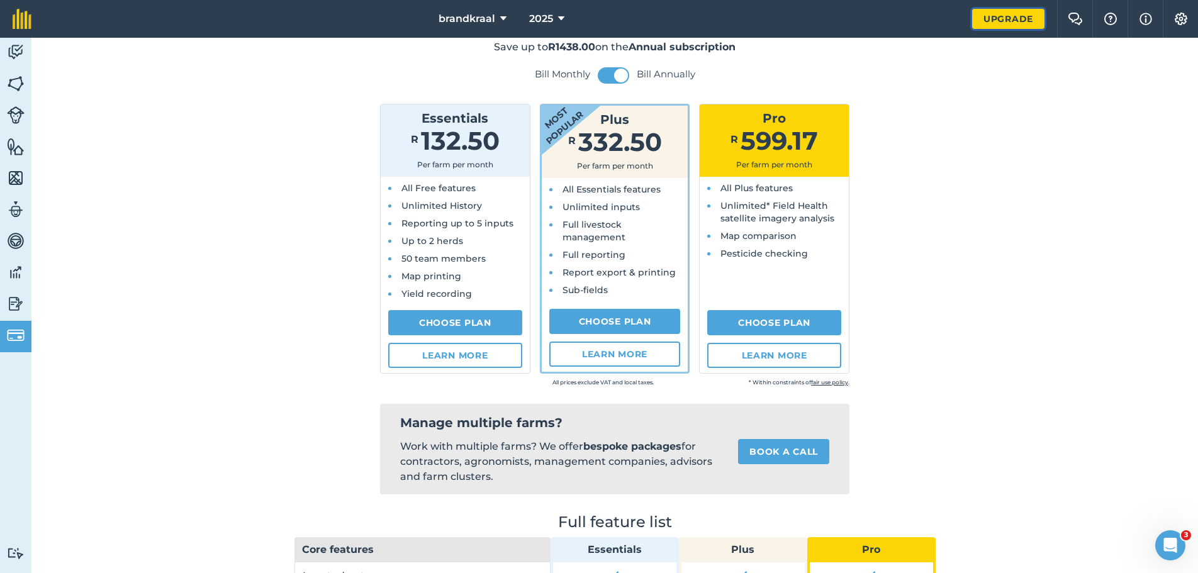
scroll to position [63, 0]
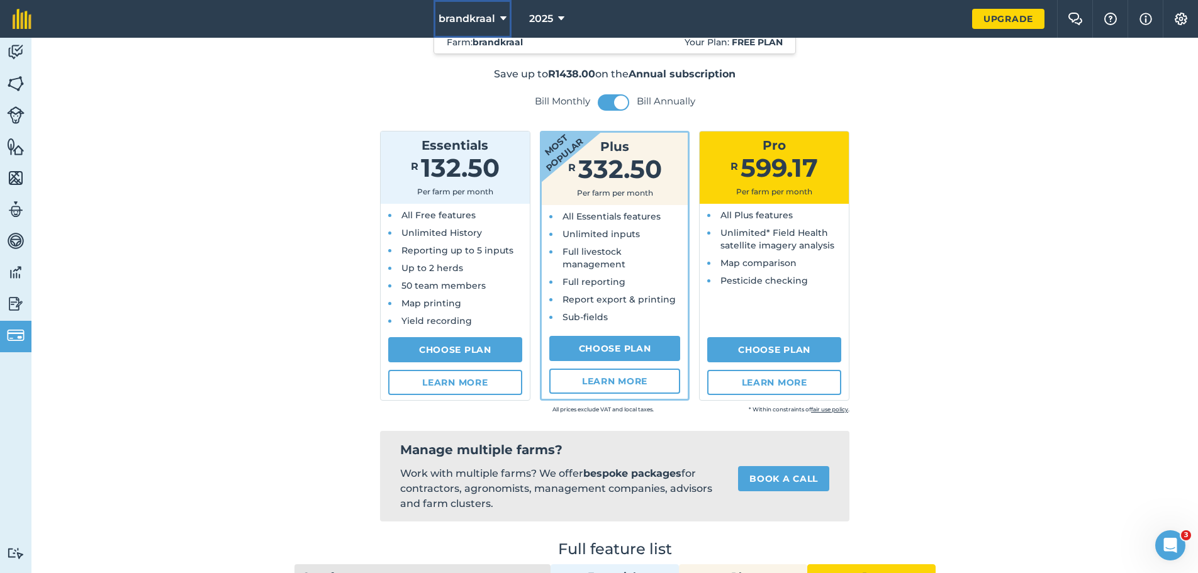
click at [502, 16] on icon at bounding box center [503, 18] width 6 height 15
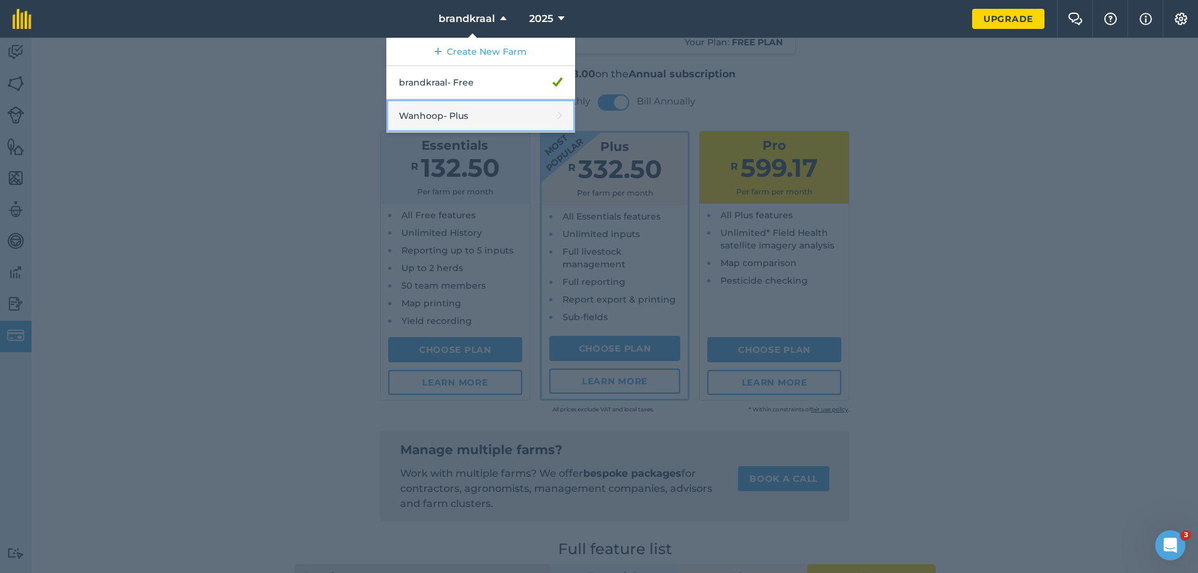
click at [446, 116] on link "Wanhoop - Plus" at bounding box center [480, 115] width 189 height 33
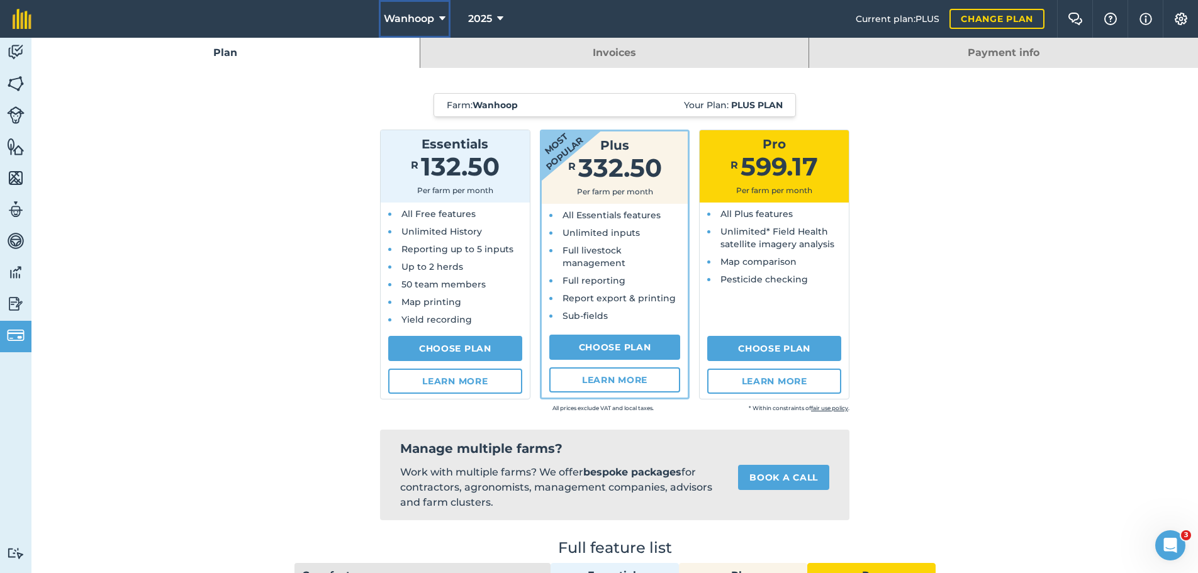
click at [442, 18] on icon at bounding box center [442, 18] width 6 height 15
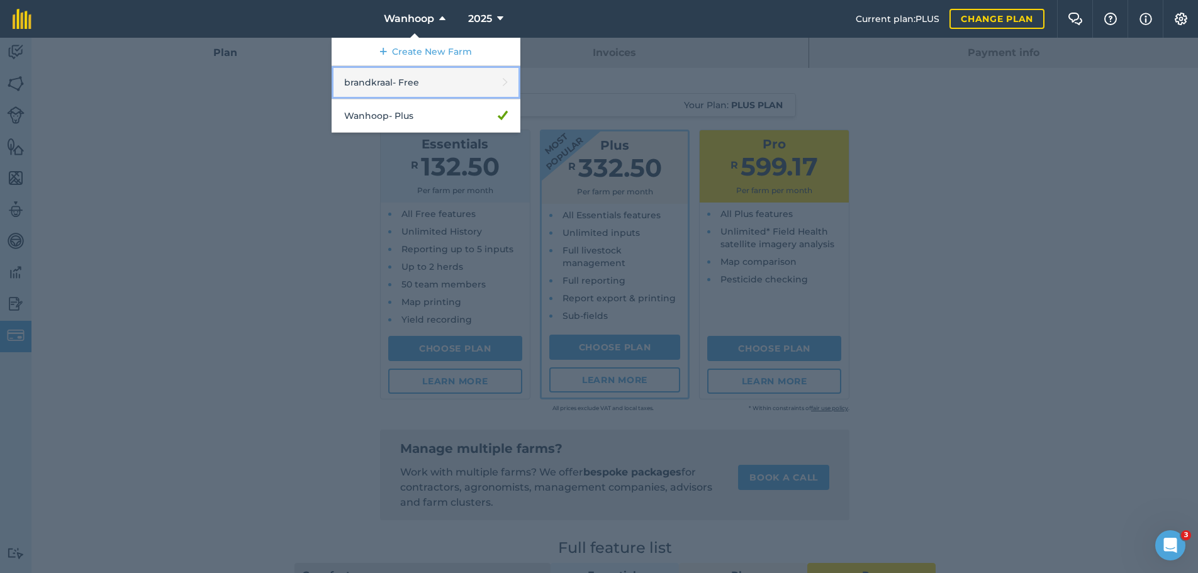
click at [400, 79] on link "brandkraal - Free" at bounding box center [426, 82] width 189 height 33
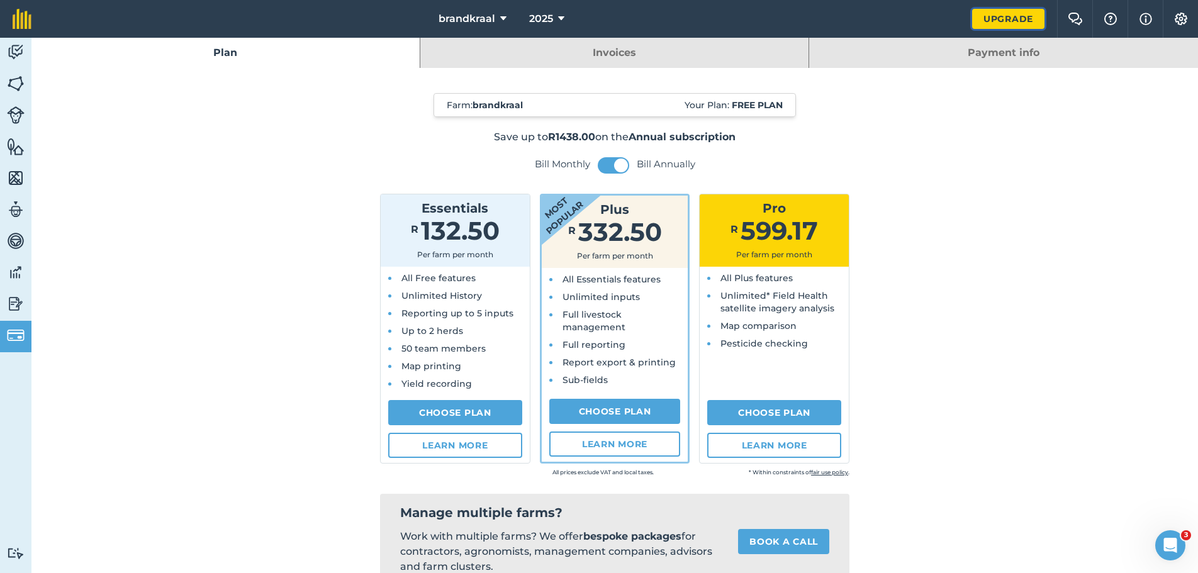
click at [997, 18] on link "Upgrade" at bounding box center [1008, 19] width 72 height 20
click at [596, 408] on link "Choose Plan" at bounding box center [615, 411] width 132 height 25
select select "9220acf7-288c-4cbd-b74c-53c24f79aa56"
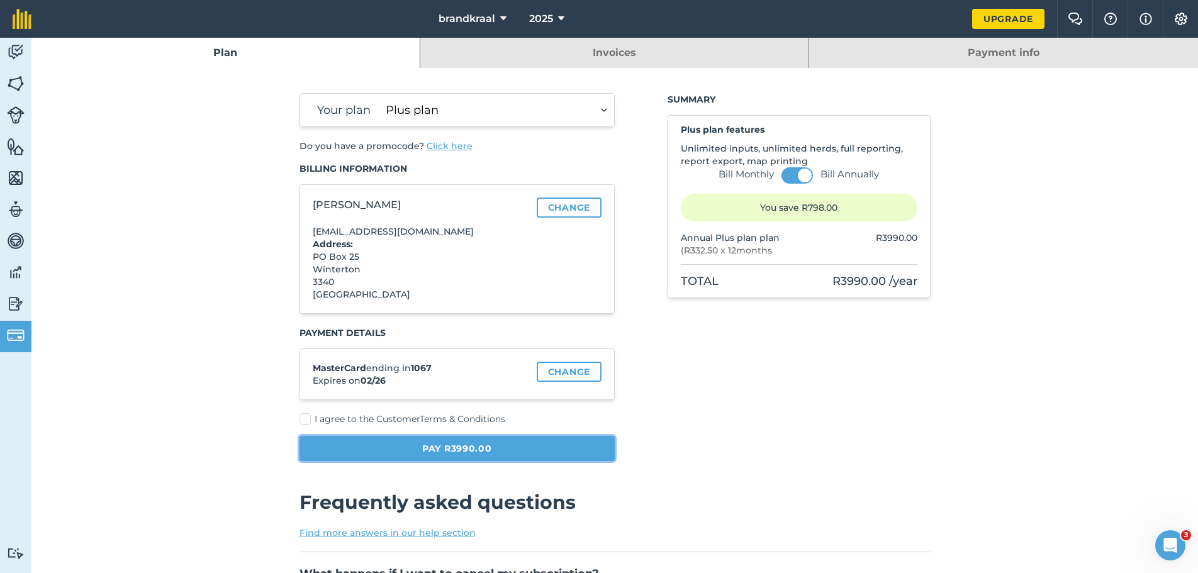
click at [422, 447] on button "Pay R3990.00" at bounding box center [457, 448] width 316 height 25
click at [301, 418] on label "I agree to the Customer Terms & Conditions" at bounding box center [457, 419] width 316 height 13
click at [301, 418] on input "I agree to the Customer Terms & Conditions" at bounding box center [303, 417] width 8 height 8
checkbox input "true"
click at [487, 451] on button "Pay R3990.00" at bounding box center [457, 448] width 316 height 25
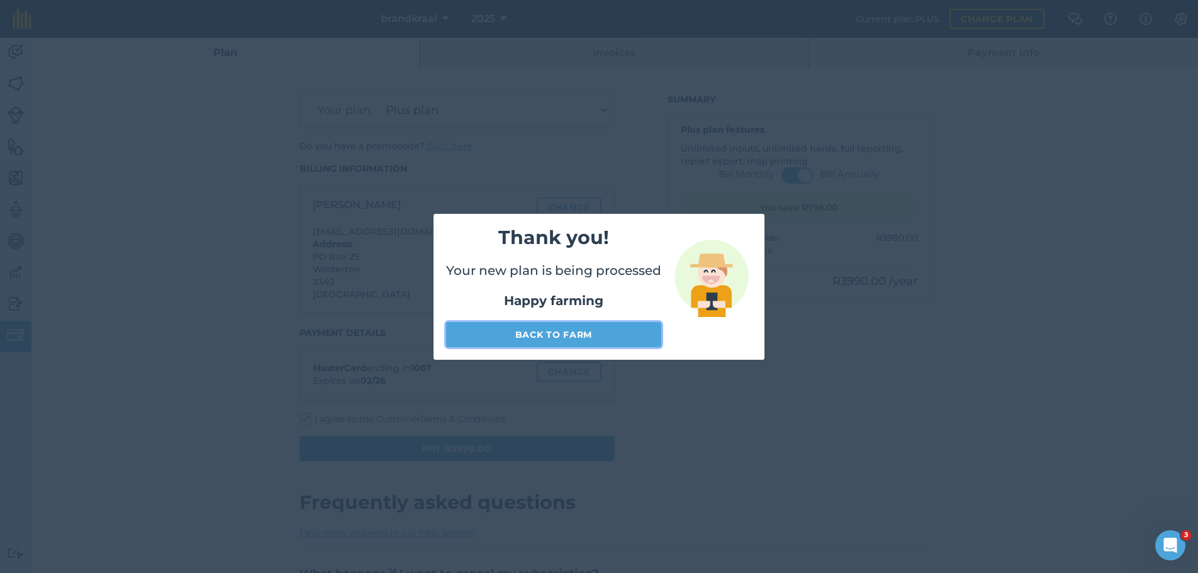
click at [575, 336] on link "Back to farm" at bounding box center [553, 334] width 215 height 25
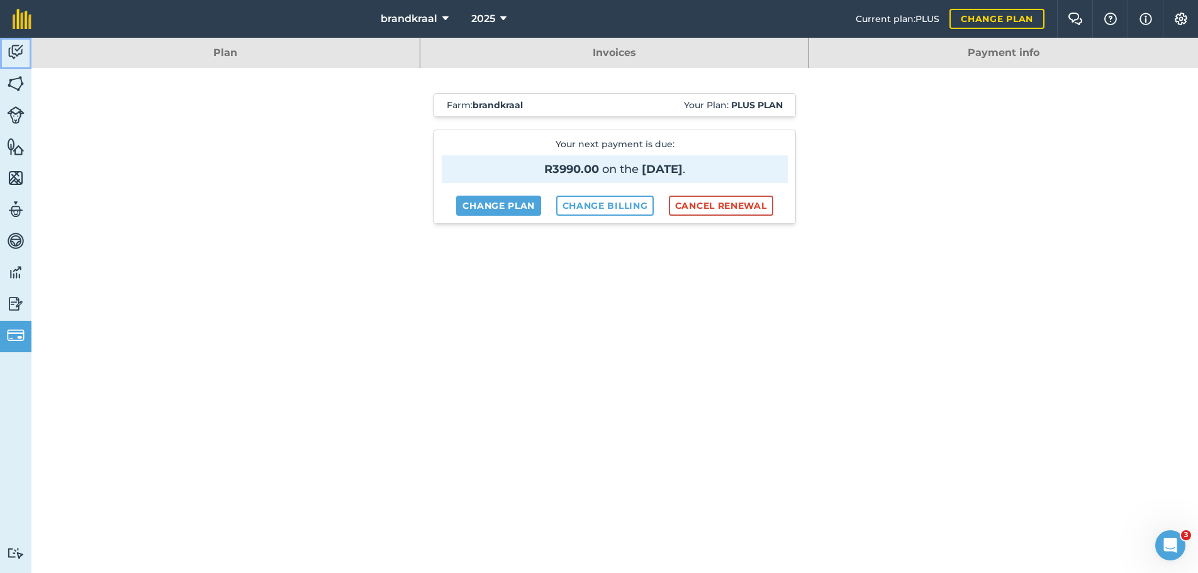
click at [11, 50] on img at bounding box center [16, 52] width 18 height 19
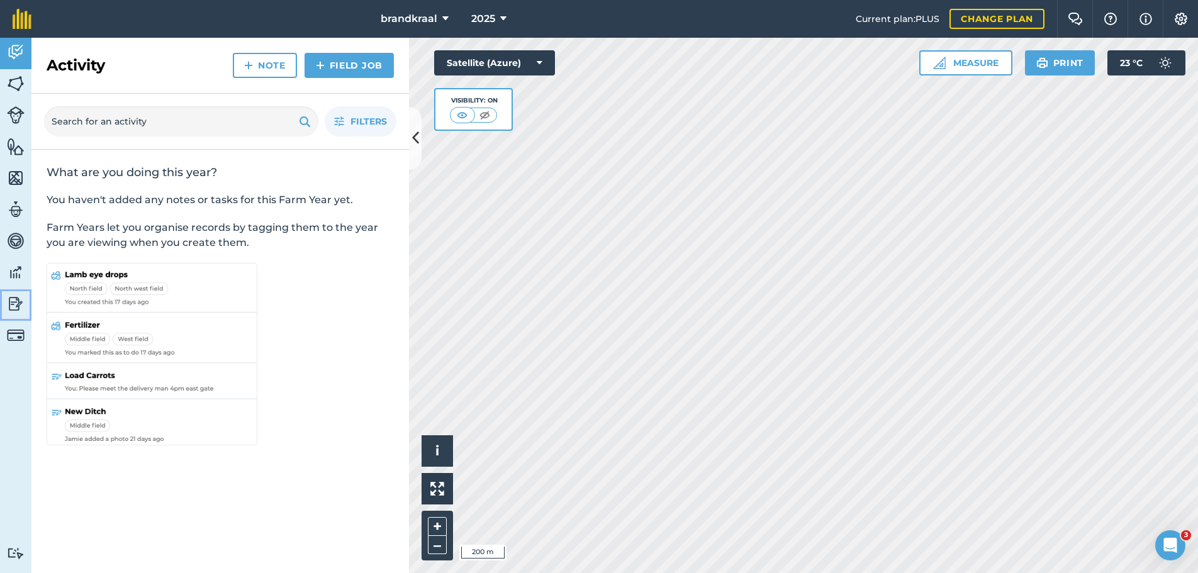
click at [13, 306] on img at bounding box center [16, 303] width 18 height 19
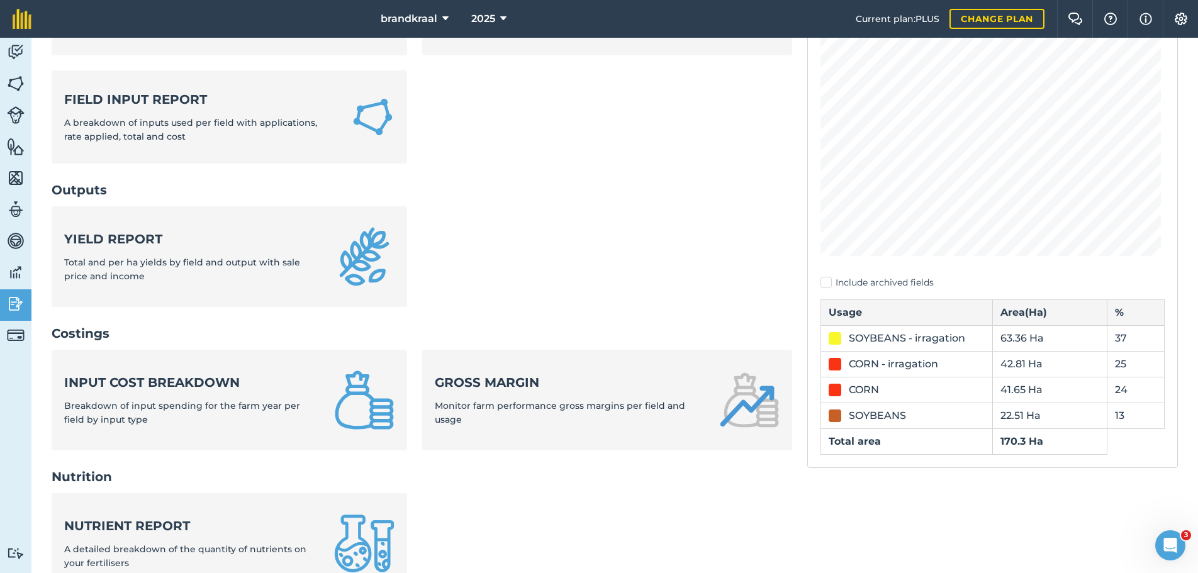
scroll to position [126, 0]
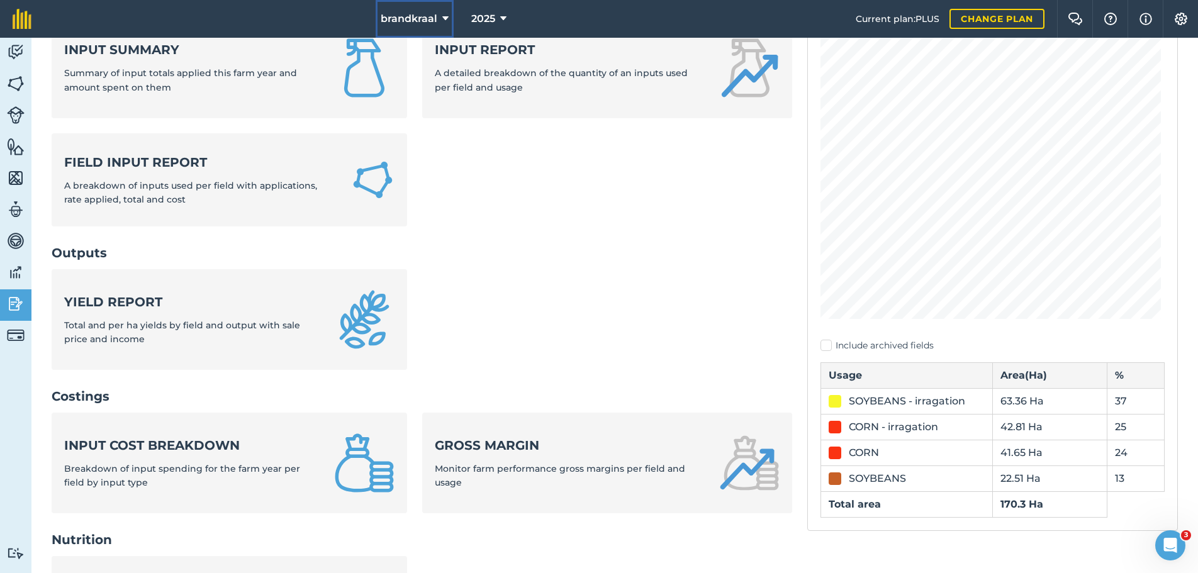
click at [444, 17] on icon at bounding box center [445, 18] width 6 height 15
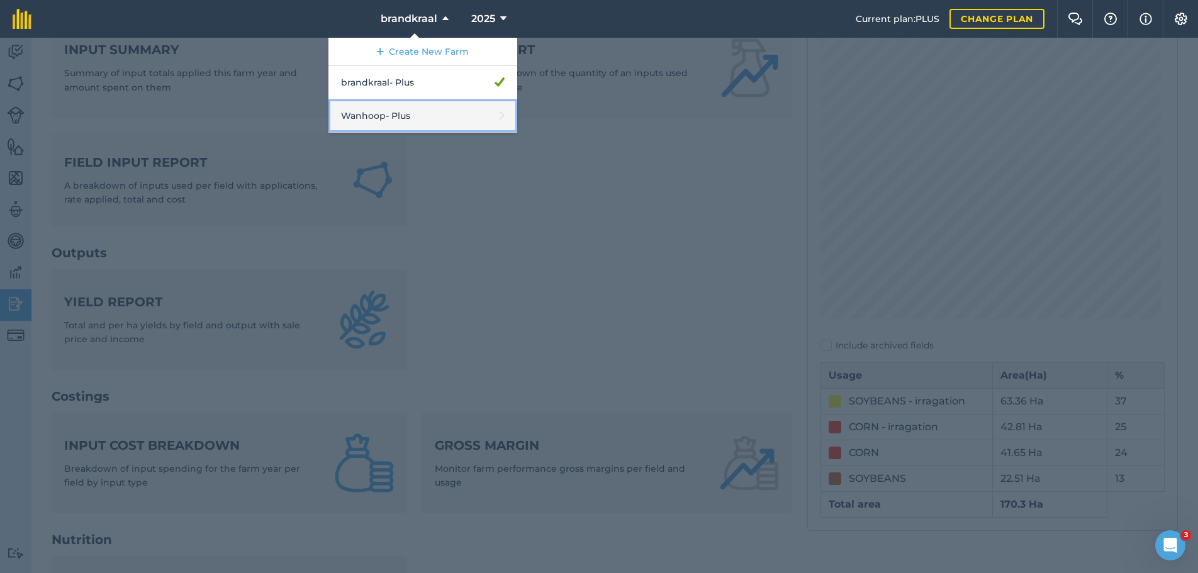
click at [400, 116] on link "Wanhoop - Plus" at bounding box center [422, 115] width 189 height 33
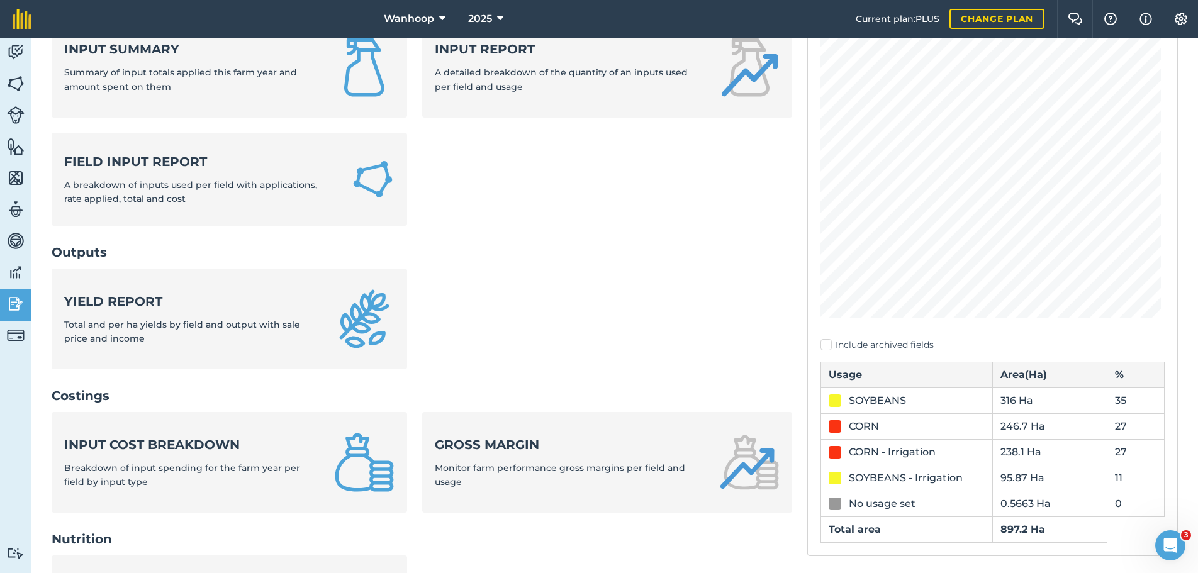
scroll to position [126, 0]
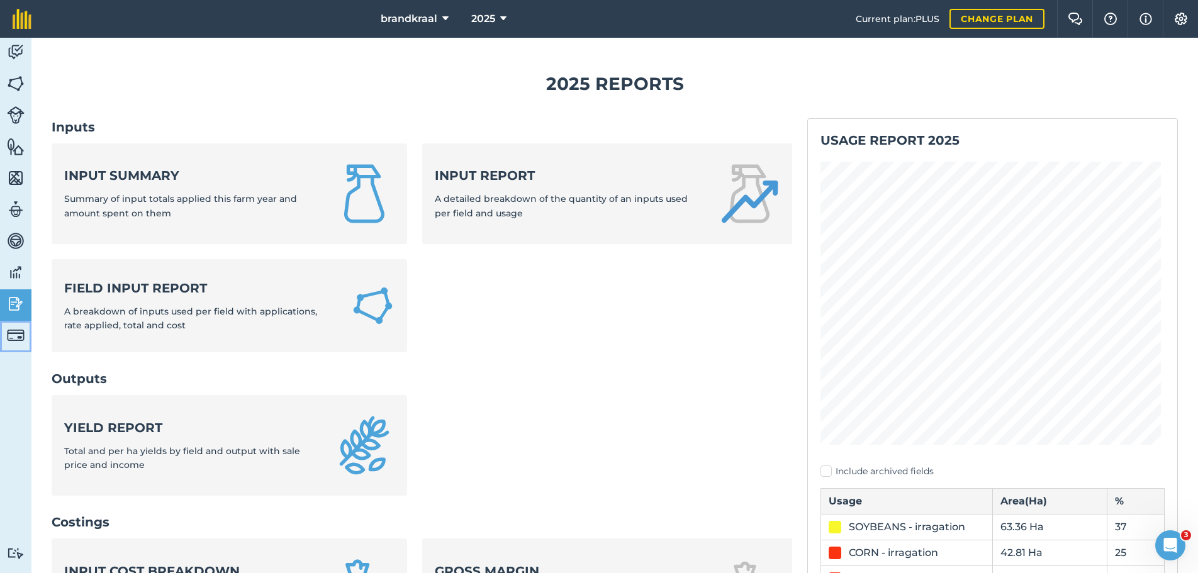
click at [14, 336] on img at bounding box center [16, 336] width 18 height 18
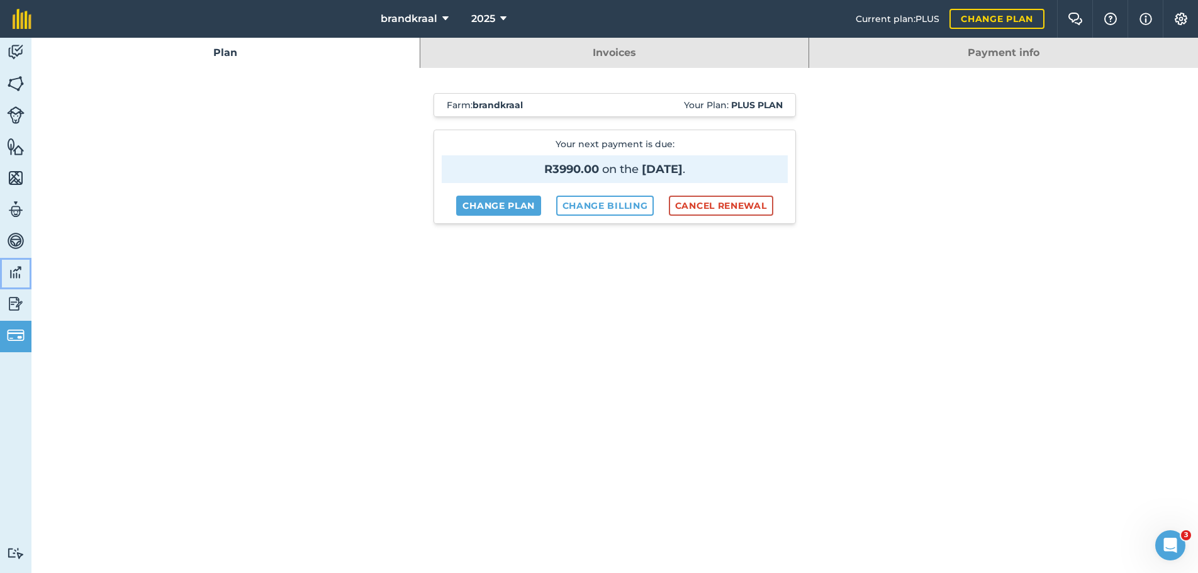
click at [16, 272] on img at bounding box center [16, 272] width 18 height 19
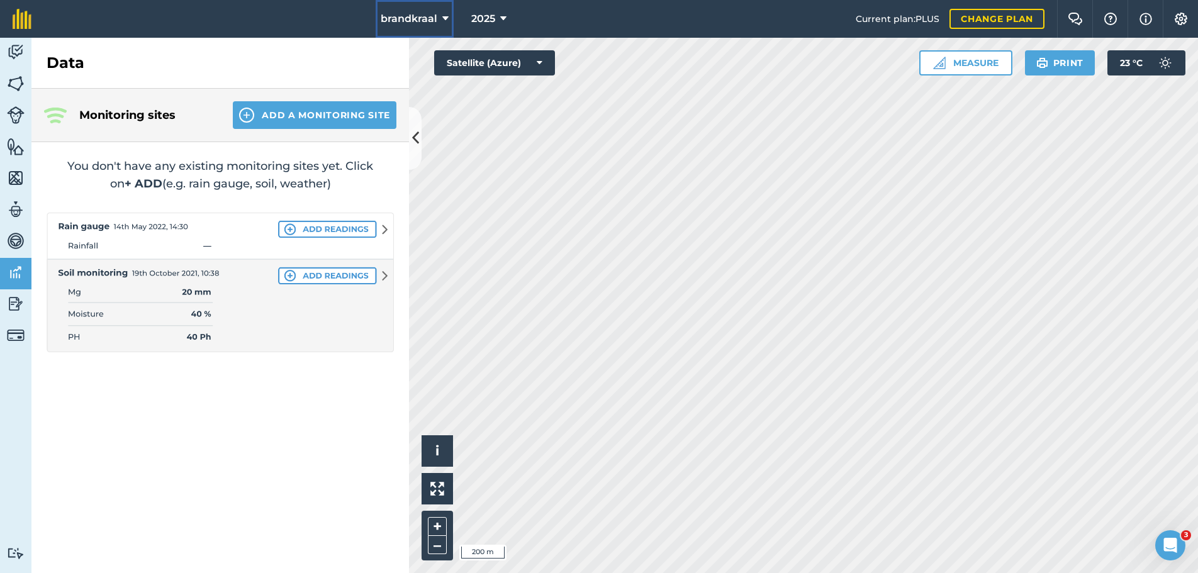
click at [443, 16] on icon at bounding box center [445, 18] width 6 height 15
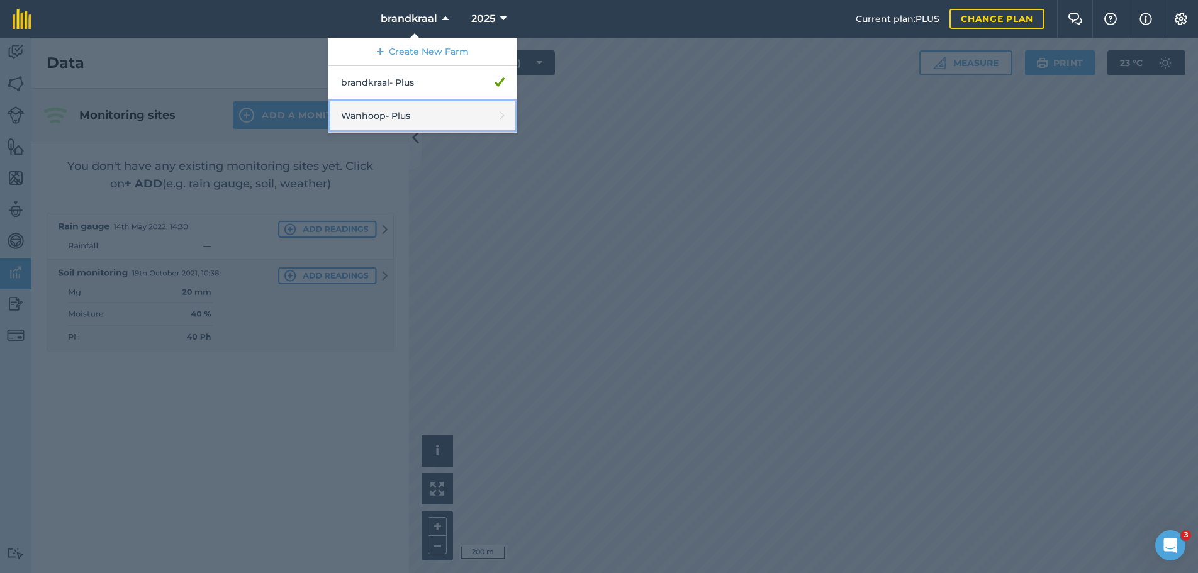
click at [362, 118] on link "Wanhoop - Plus" at bounding box center [422, 115] width 189 height 33
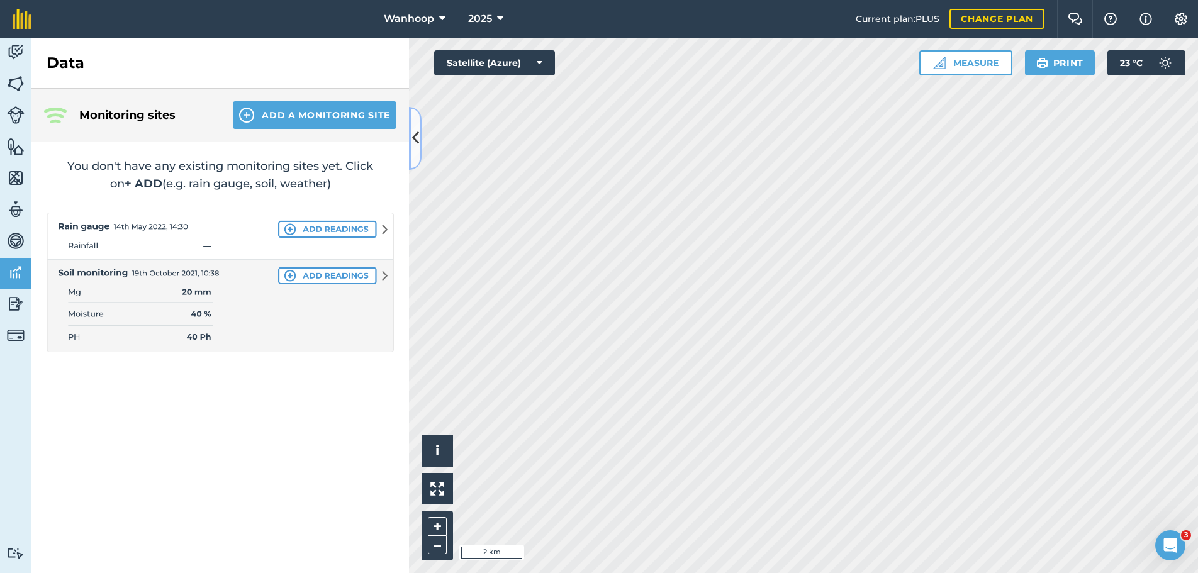
click at [418, 138] on icon at bounding box center [415, 138] width 7 height 22
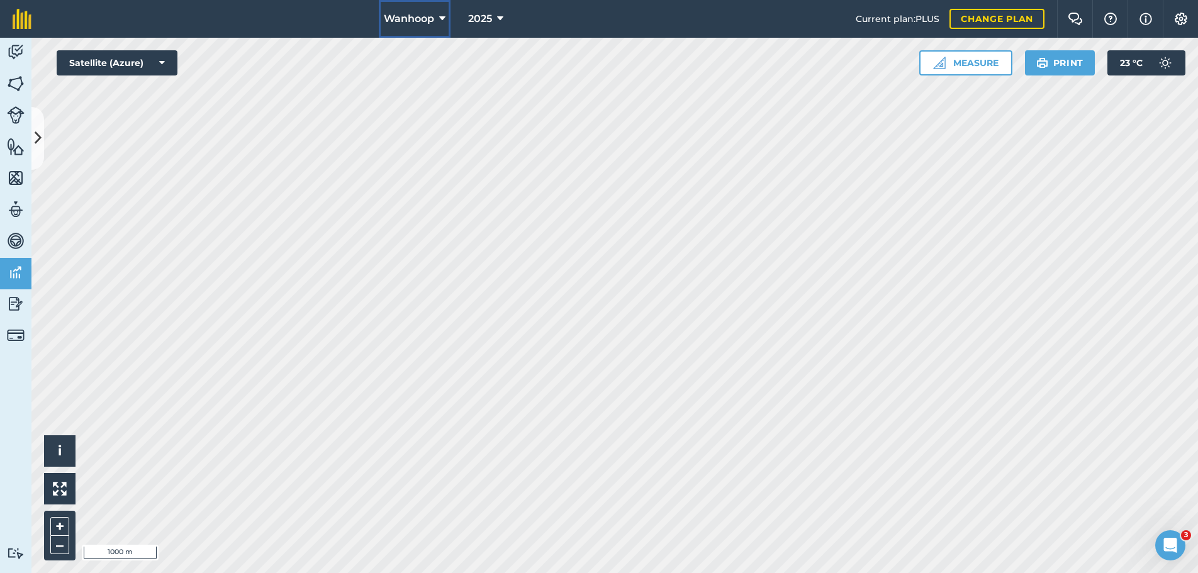
click at [439, 17] on icon at bounding box center [442, 18] width 6 height 15
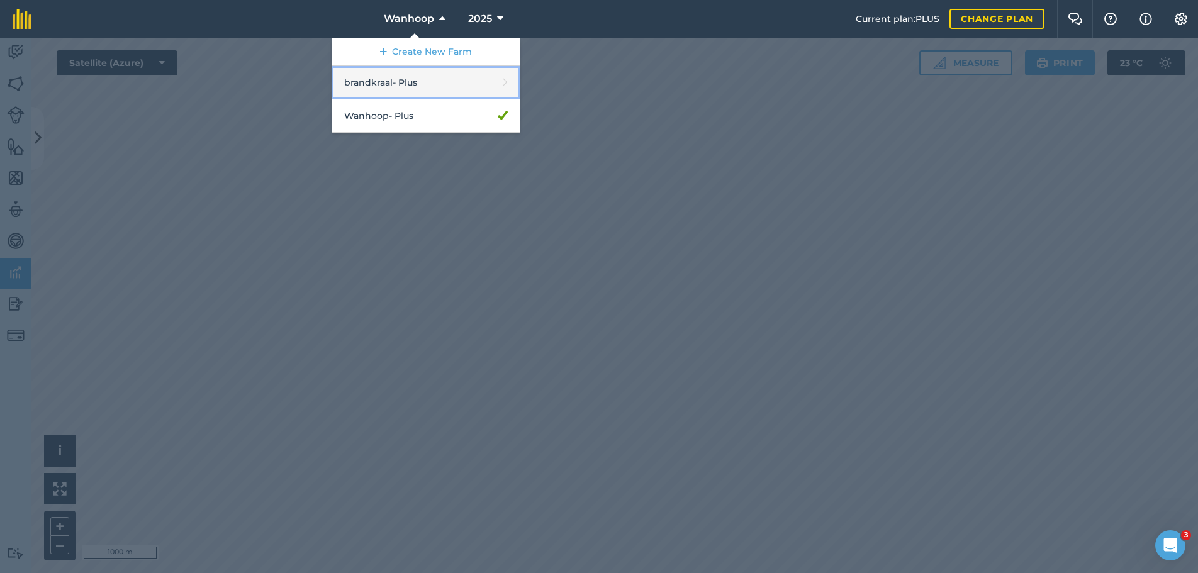
click at [492, 81] on link "brandkraal - Plus" at bounding box center [426, 82] width 189 height 33
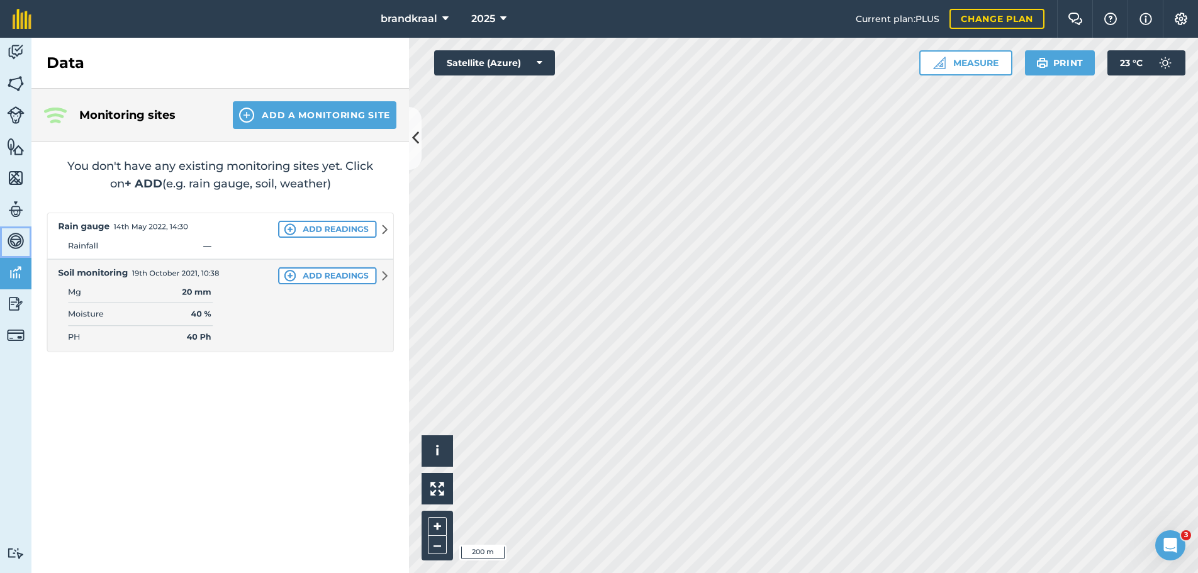
click at [16, 239] on img at bounding box center [16, 241] width 18 height 19
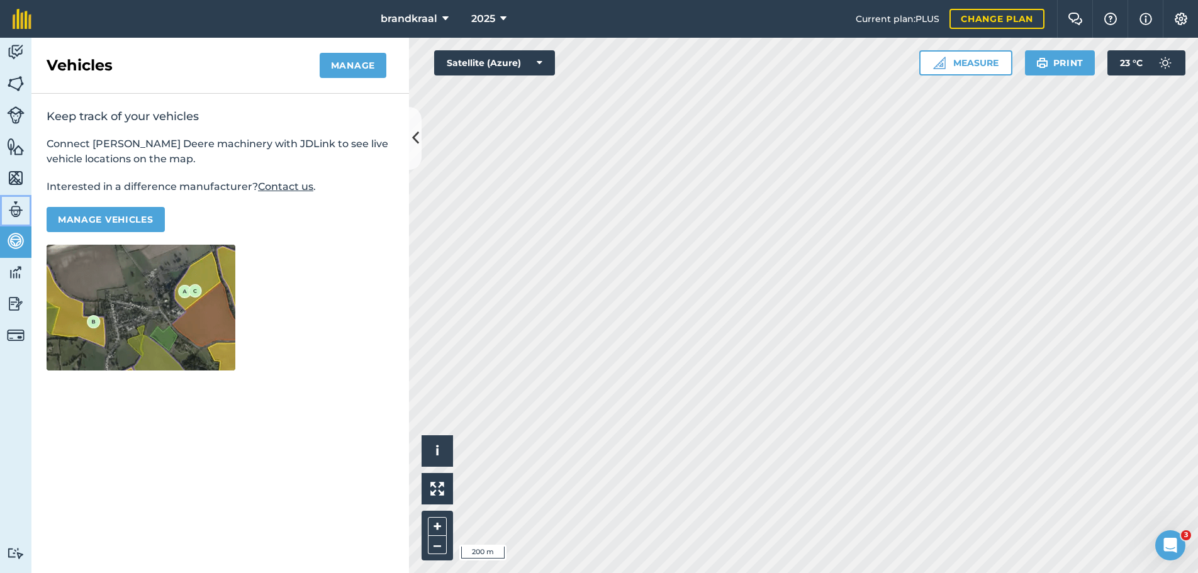
click at [14, 213] on img at bounding box center [16, 209] width 18 height 19
select select "MEMBER"
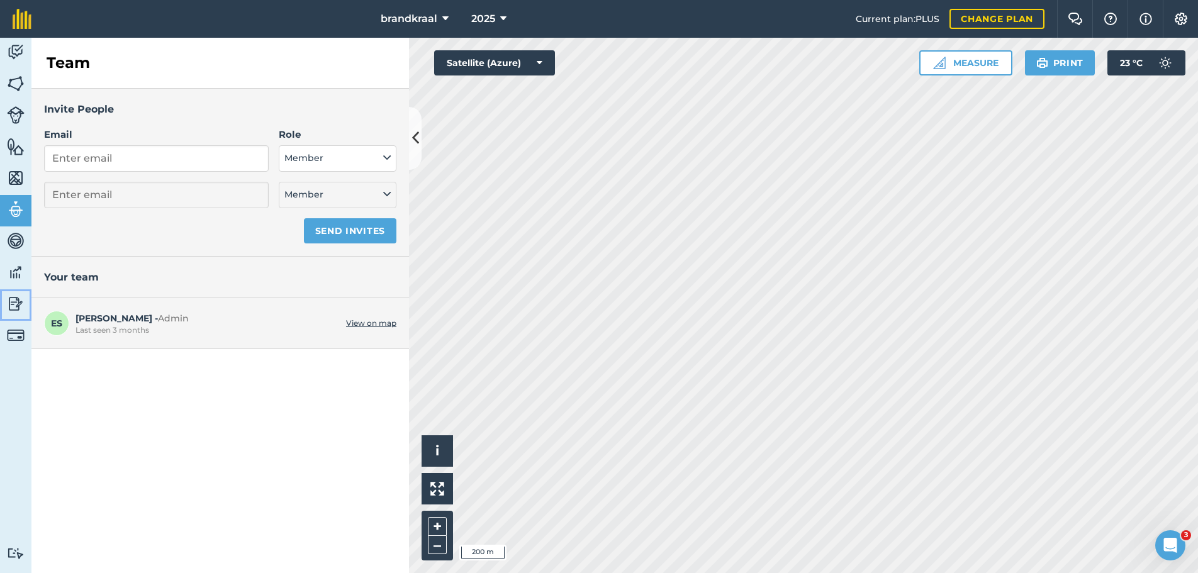
click at [12, 304] on img at bounding box center [16, 303] width 18 height 19
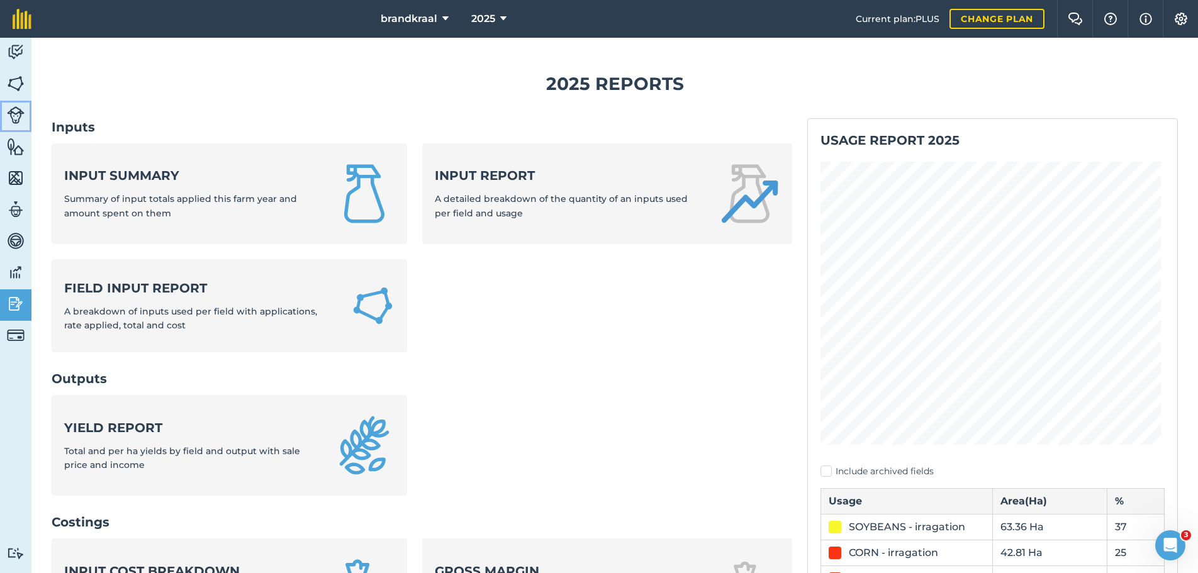
click at [11, 116] on img at bounding box center [16, 115] width 18 height 18
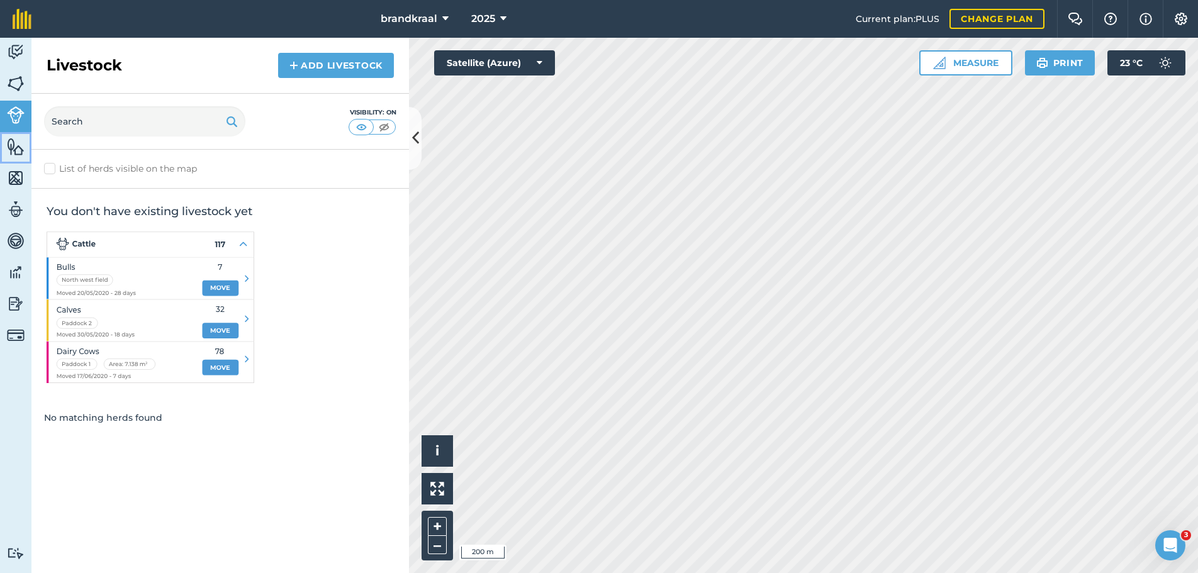
click at [14, 147] on img at bounding box center [16, 146] width 18 height 19
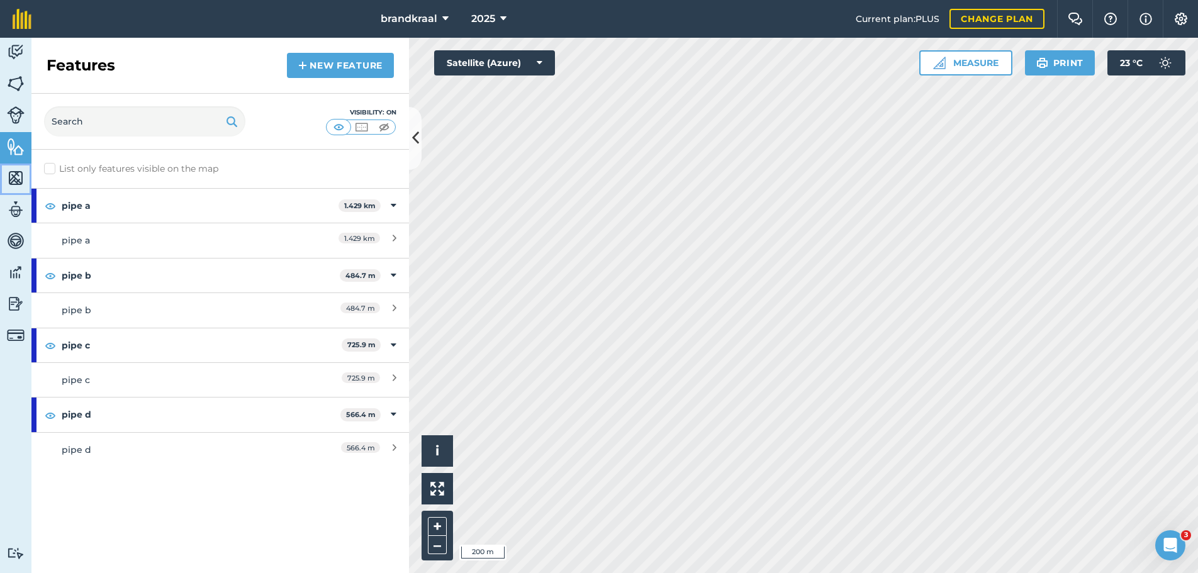
click at [15, 182] on img at bounding box center [16, 178] width 18 height 19
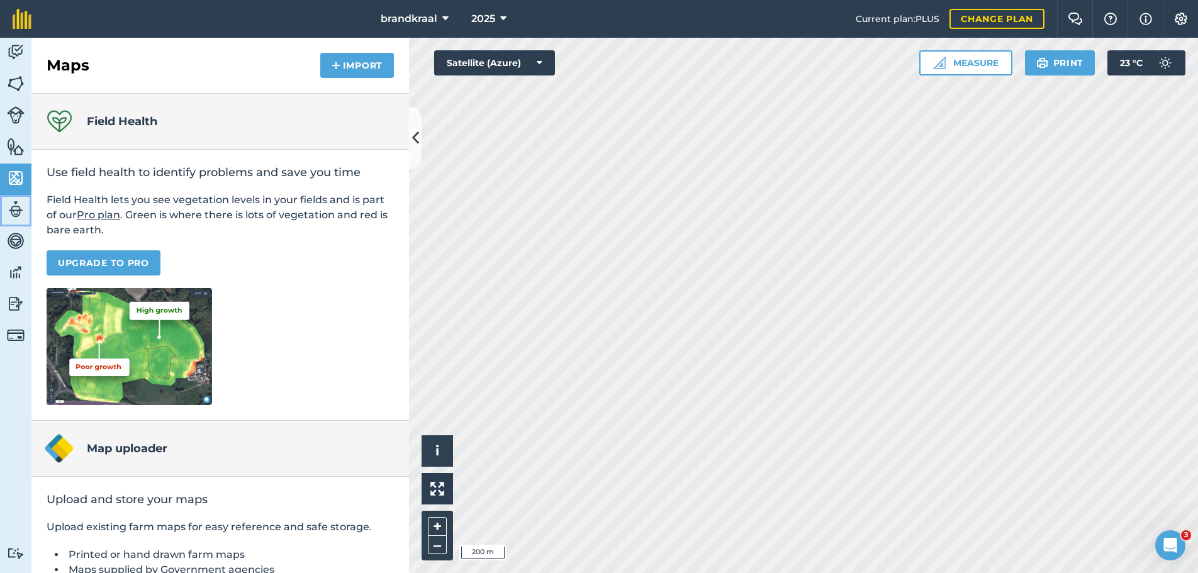
click at [16, 209] on img at bounding box center [16, 209] width 18 height 19
select select "MEMBER"
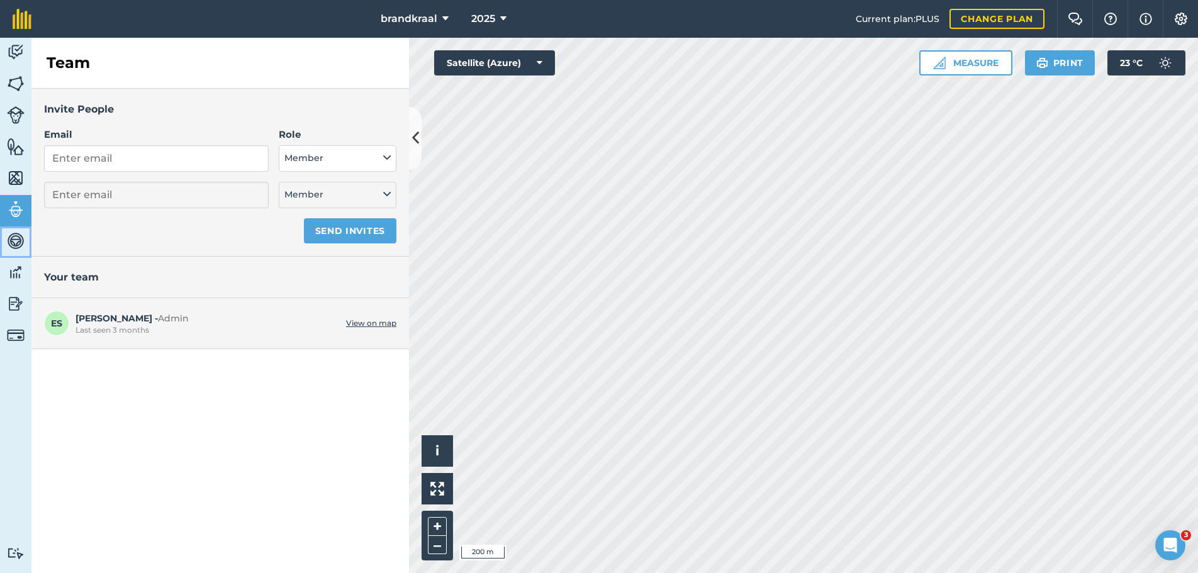
click at [14, 238] on img at bounding box center [16, 241] width 18 height 19
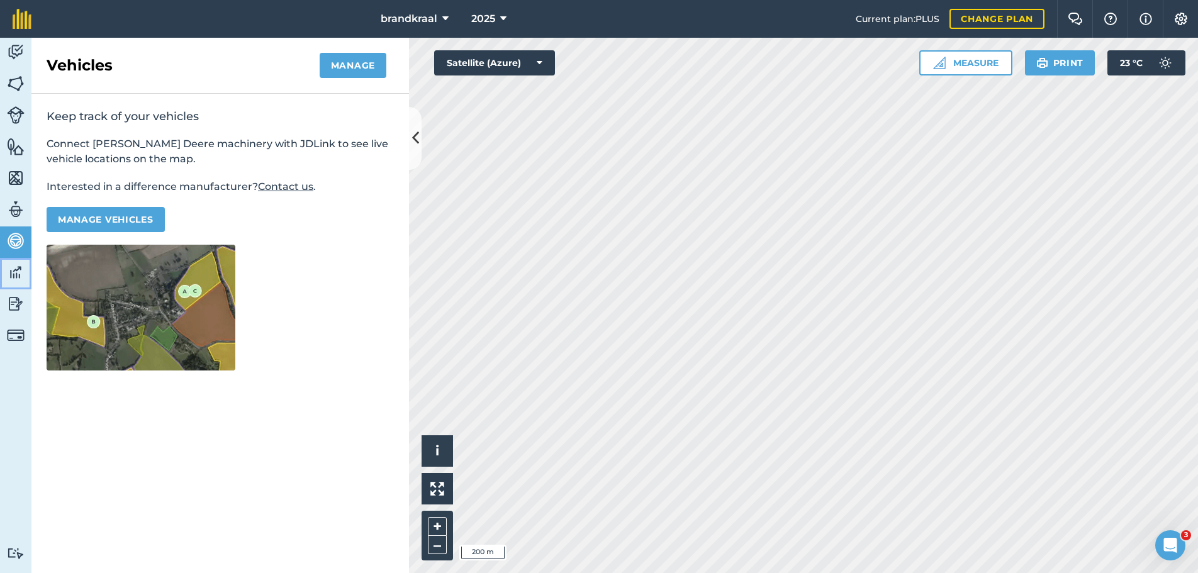
click at [16, 272] on img at bounding box center [16, 272] width 18 height 19
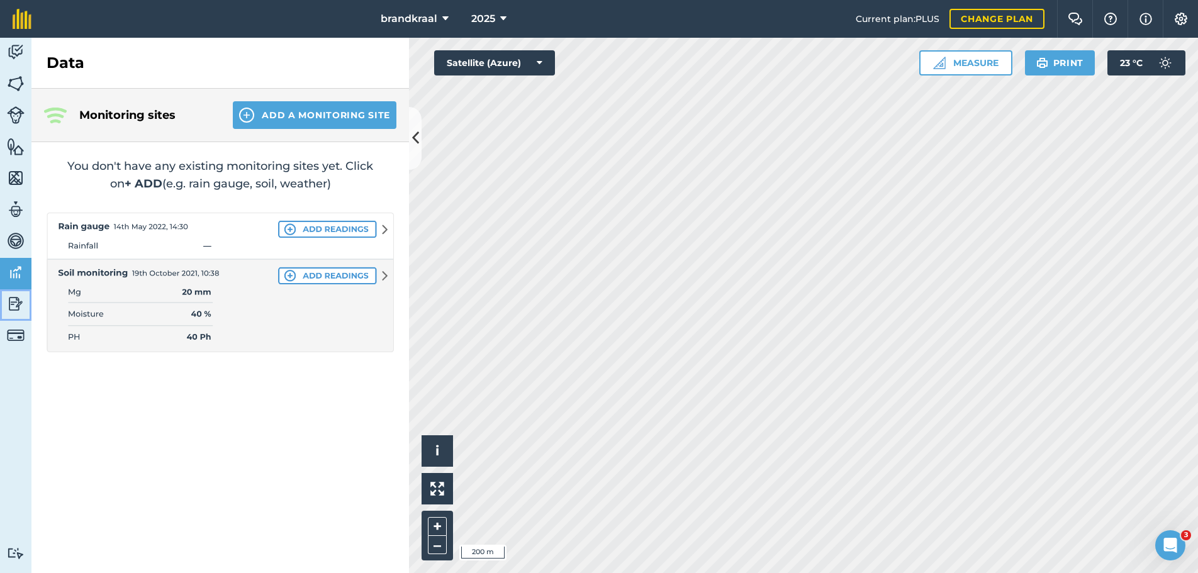
click at [13, 301] on img at bounding box center [16, 303] width 18 height 19
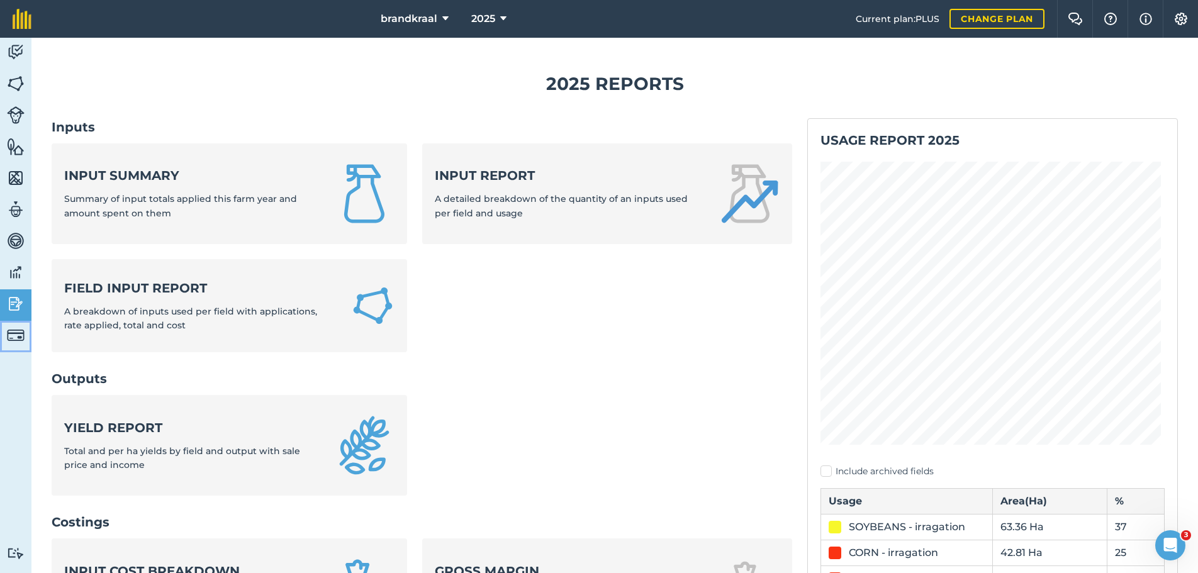
click at [16, 335] on img at bounding box center [16, 336] width 18 height 18
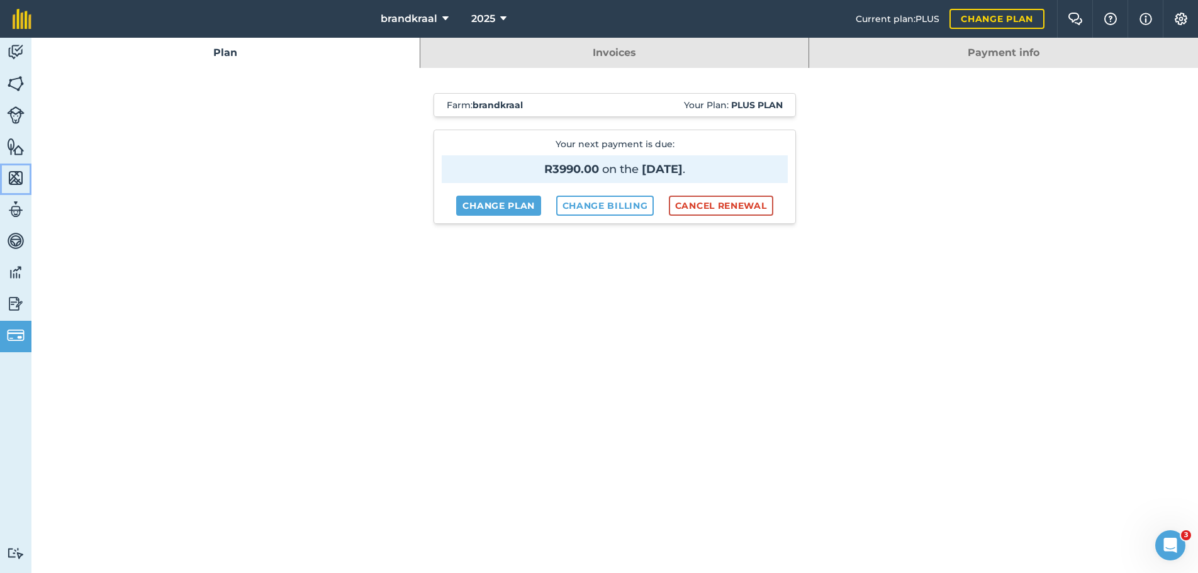
click at [13, 176] on img at bounding box center [16, 178] width 18 height 19
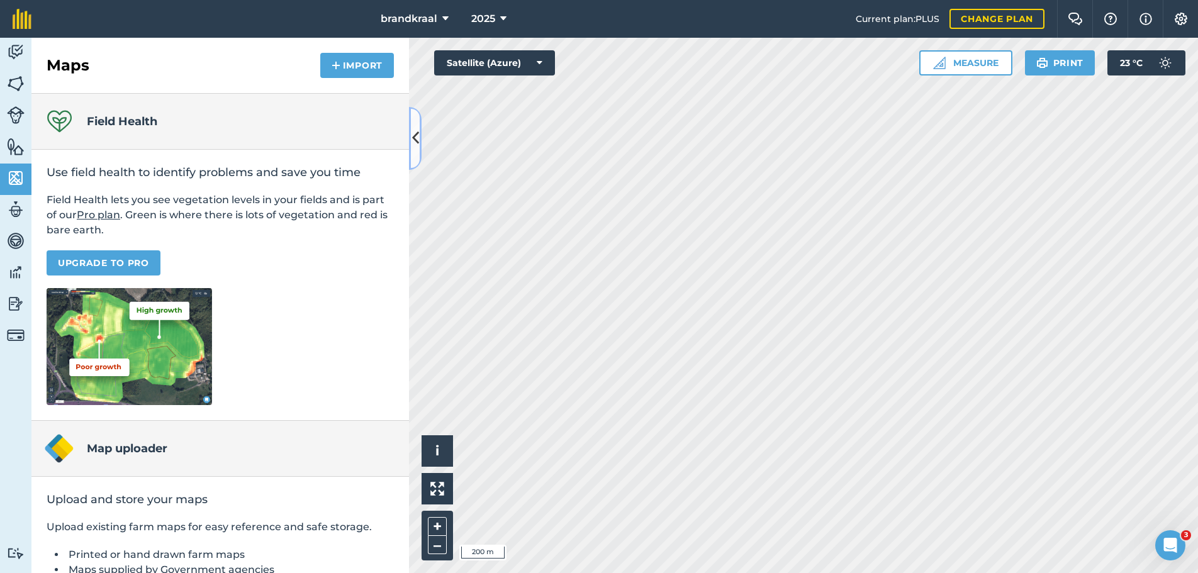
click at [417, 136] on icon at bounding box center [415, 138] width 7 height 22
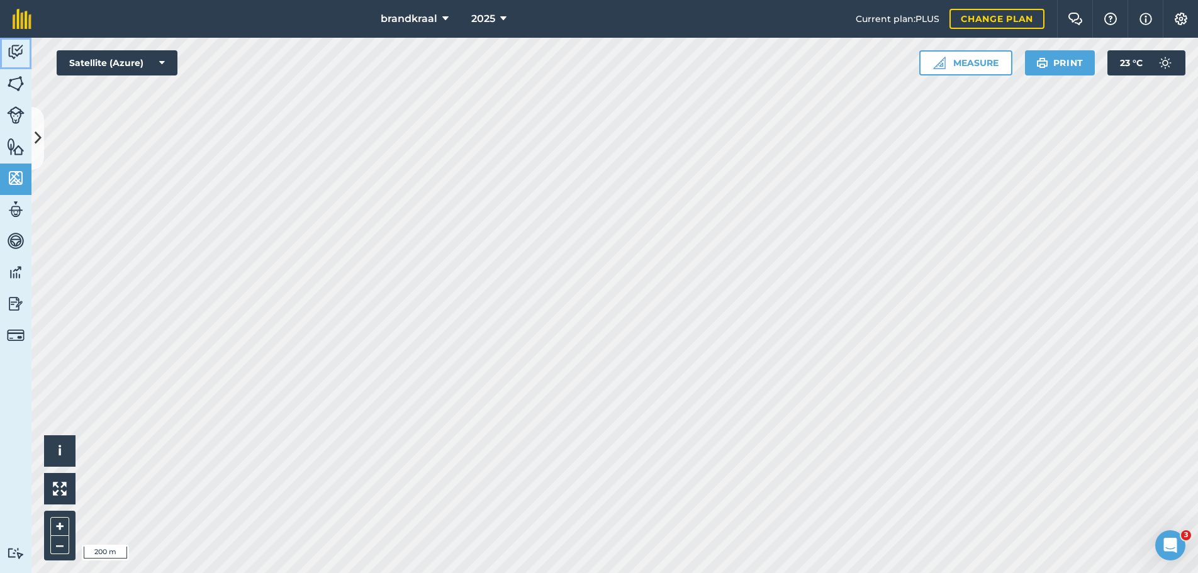
click at [15, 47] on img at bounding box center [16, 52] width 18 height 19
click at [14, 82] on img at bounding box center [16, 83] width 18 height 19
click at [12, 118] on img at bounding box center [16, 115] width 18 height 18
click at [19, 86] on img at bounding box center [16, 83] width 18 height 19
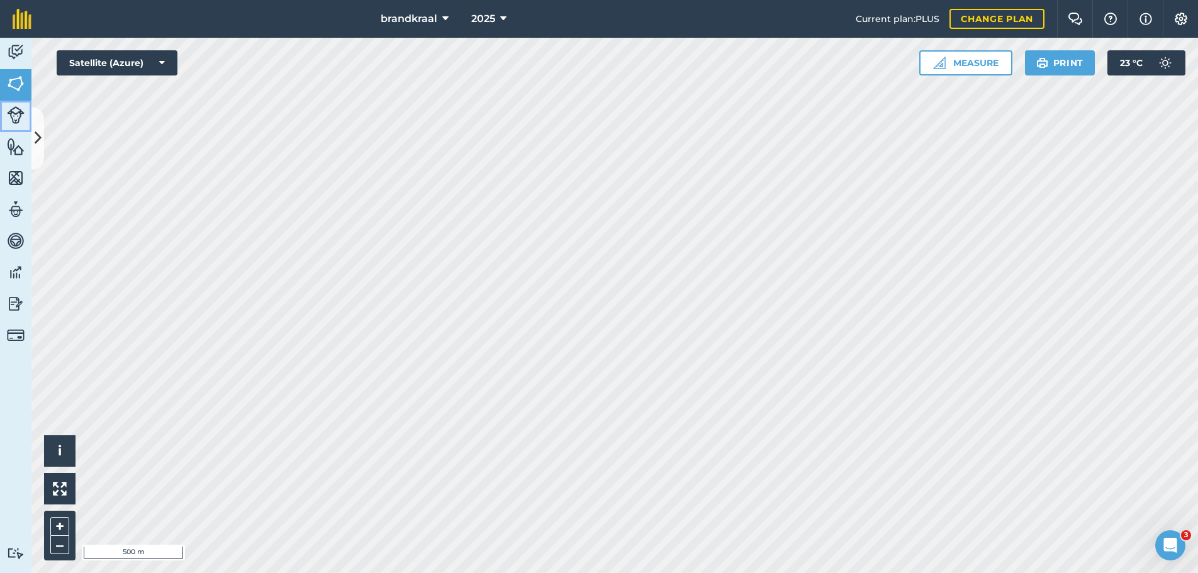
click at [16, 115] on img at bounding box center [16, 115] width 18 height 18
click at [12, 149] on img at bounding box center [16, 146] width 18 height 19
click at [18, 178] on img at bounding box center [16, 178] width 18 height 19
click at [14, 211] on img at bounding box center [16, 209] width 18 height 19
click at [15, 176] on img at bounding box center [16, 178] width 18 height 19
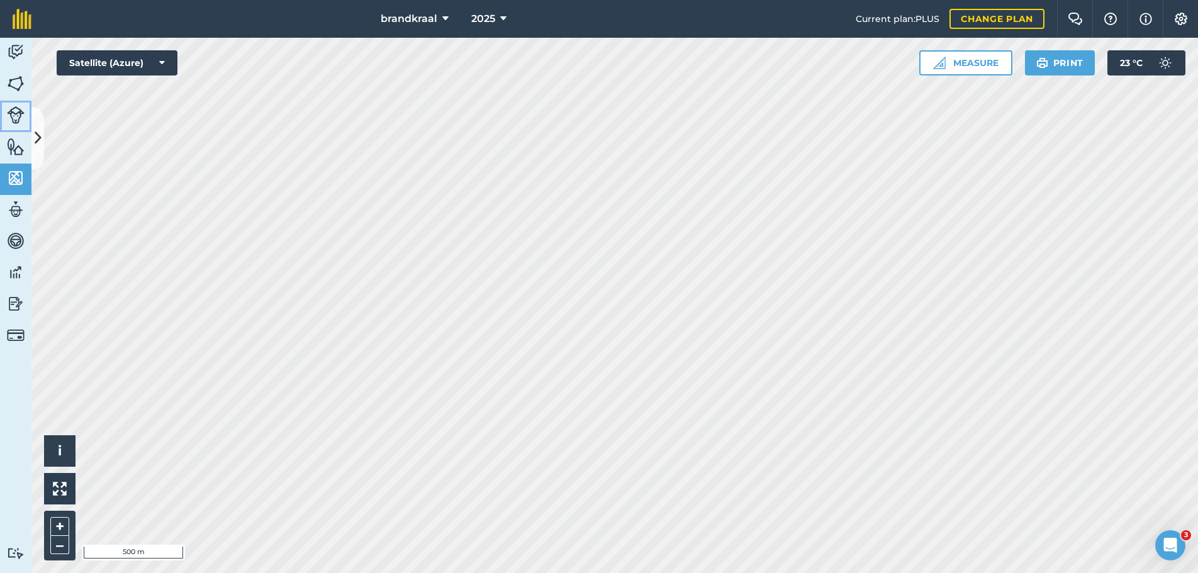
click at [14, 115] on img at bounding box center [16, 115] width 18 height 18
click at [11, 82] on img at bounding box center [16, 83] width 18 height 19
click at [13, 52] on img at bounding box center [16, 52] width 18 height 19
click at [16, 180] on img at bounding box center [16, 178] width 18 height 19
click at [15, 210] on img at bounding box center [16, 209] width 18 height 19
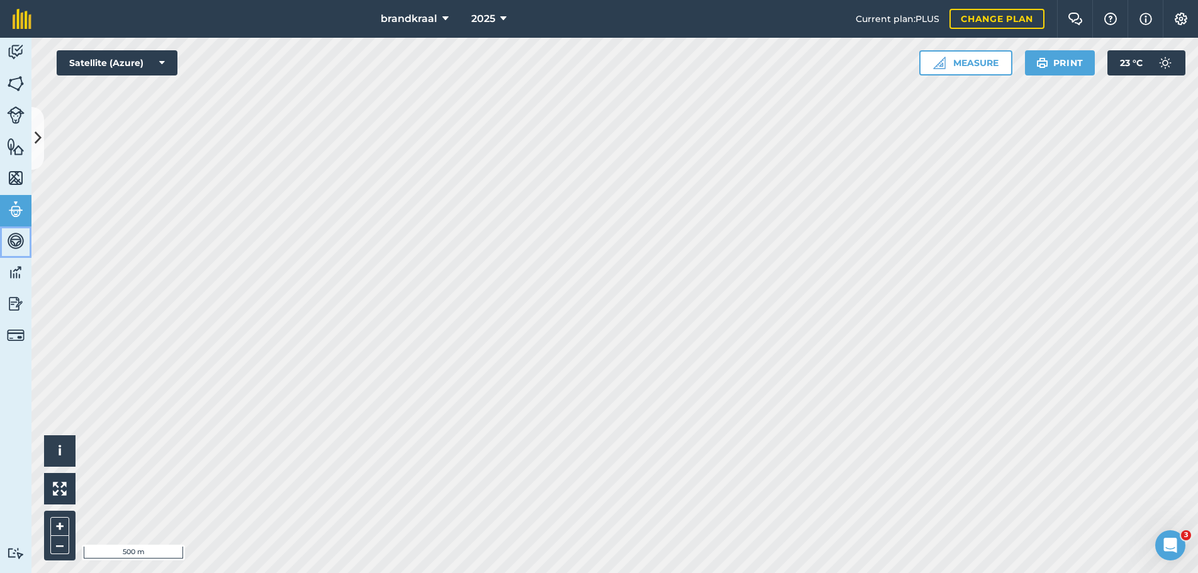
click at [15, 240] on img at bounding box center [16, 241] width 18 height 19
click at [13, 82] on img at bounding box center [16, 83] width 18 height 19
click at [20, 49] on img at bounding box center [16, 52] width 18 height 19
click at [17, 89] on img at bounding box center [16, 83] width 18 height 19
click at [13, 111] on img at bounding box center [16, 115] width 18 height 18
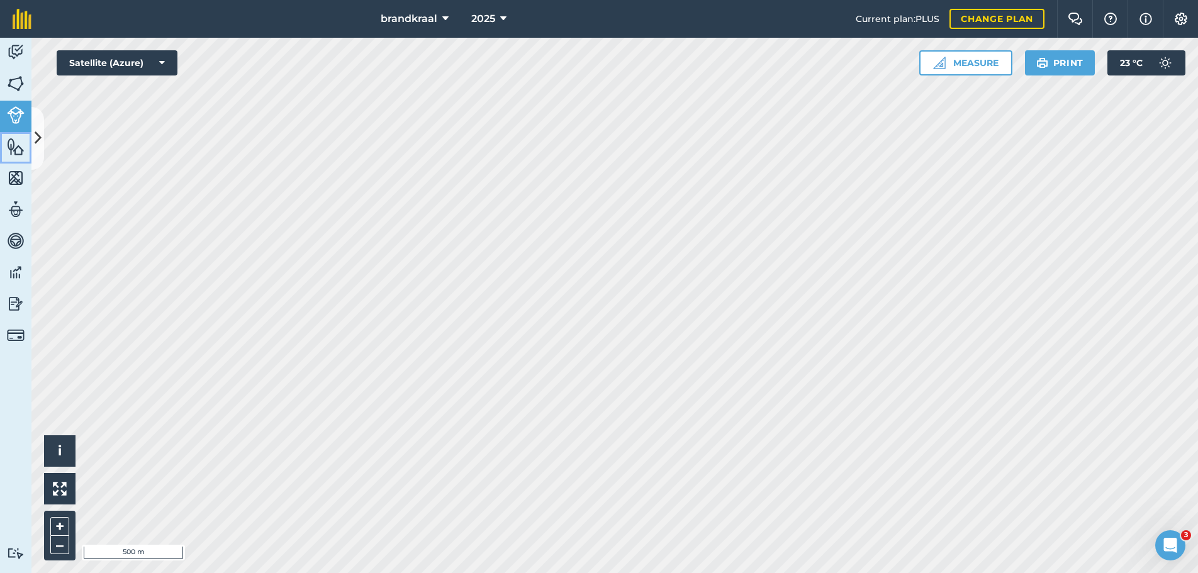
click at [17, 143] on img at bounding box center [16, 146] width 18 height 19
click at [13, 182] on img at bounding box center [16, 178] width 18 height 19
click at [17, 211] on img at bounding box center [16, 209] width 18 height 19
click at [14, 241] on img at bounding box center [16, 241] width 18 height 19
click at [19, 271] on img at bounding box center [16, 272] width 18 height 19
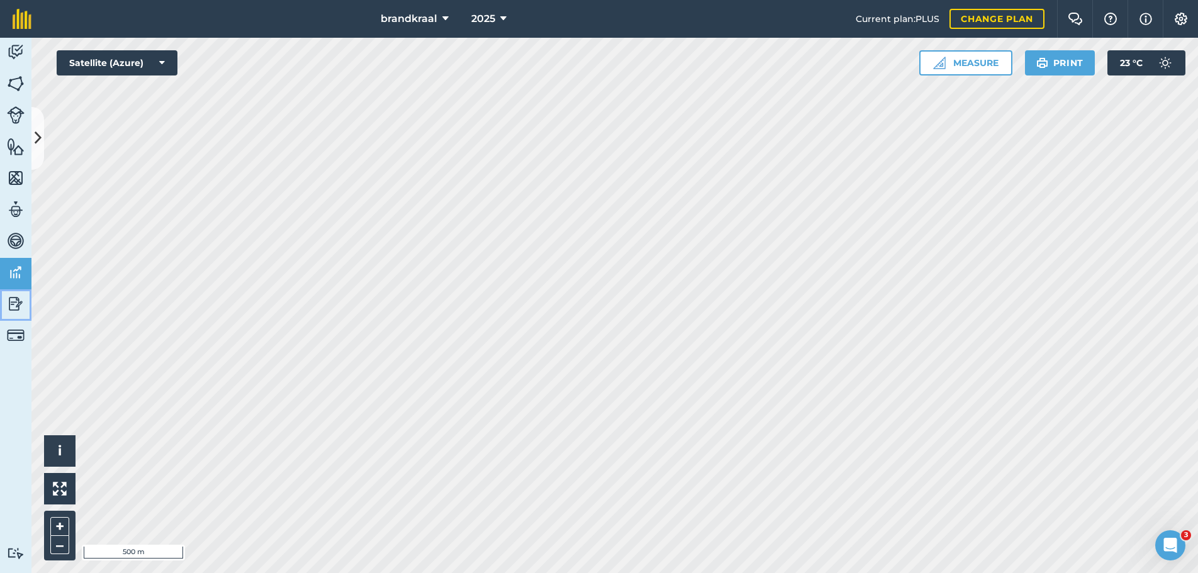
click at [14, 305] on img at bounding box center [16, 303] width 18 height 19
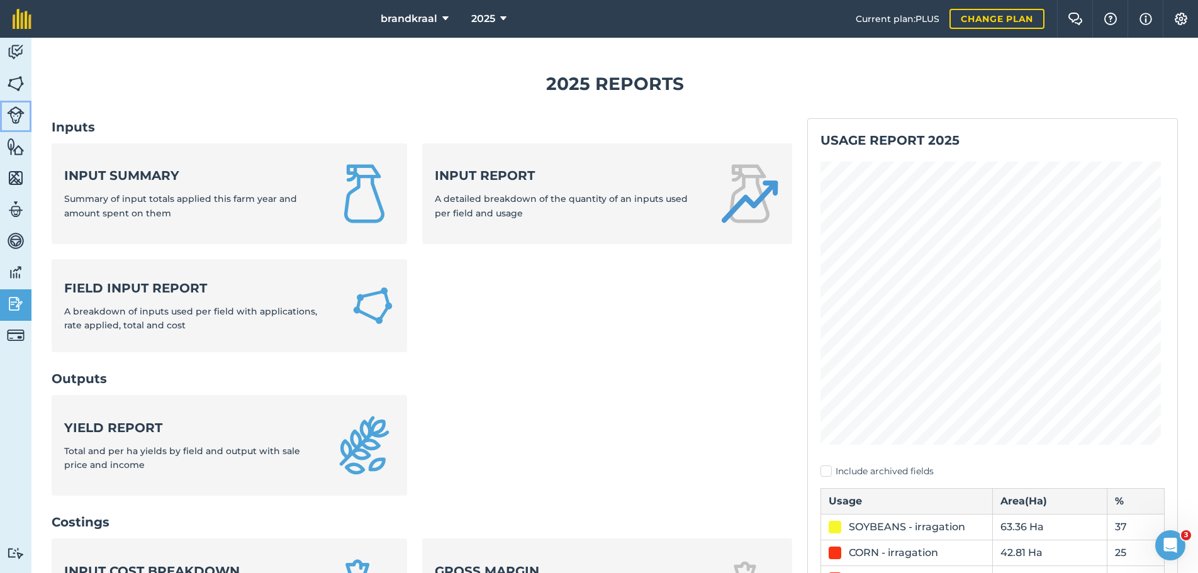
click at [17, 113] on img at bounding box center [16, 115] width 18 height 18
click at [17, 49] on img at bounding box center [16, 52] width 18 height 19
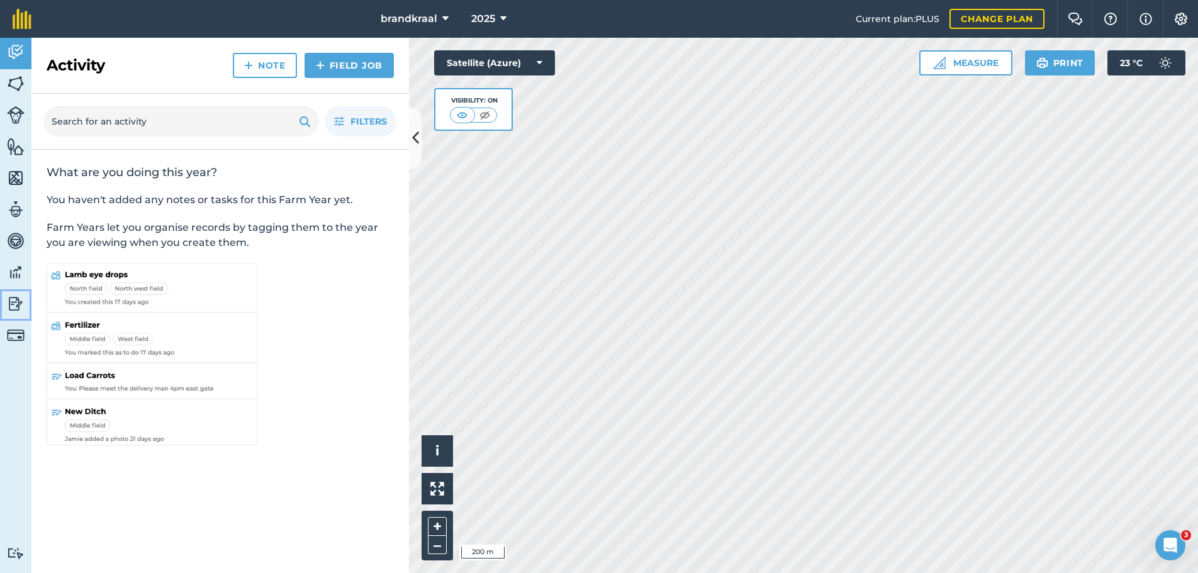
click at [16, 306] on img at bounding box center [16, 303] width 18 height 19
